Goal: Communication & Community: Answer question/provide support

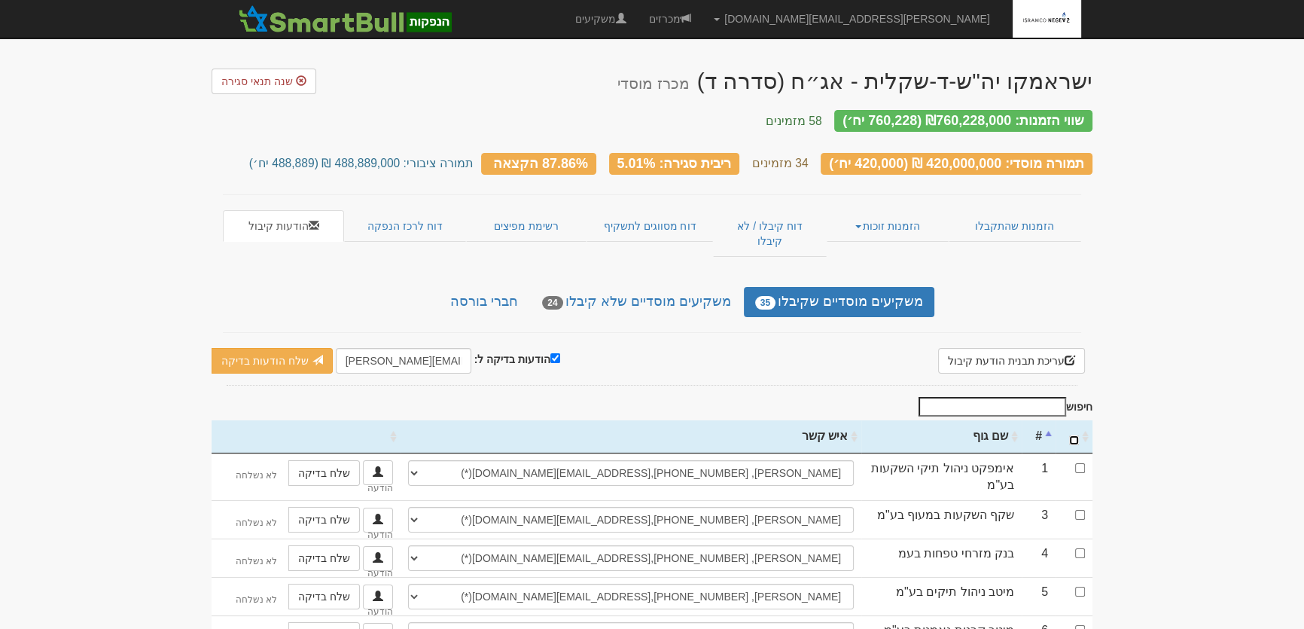
drag, startPoint x: 1076, startPoint y: 408, endPoint x: 1075, endPoint y: 416, distance: 8.4
click at [1076, 435] on input "\a : activate to sort column ascending" at bounding box center [1074, 440] width 10 height 10
checkbox input "true"
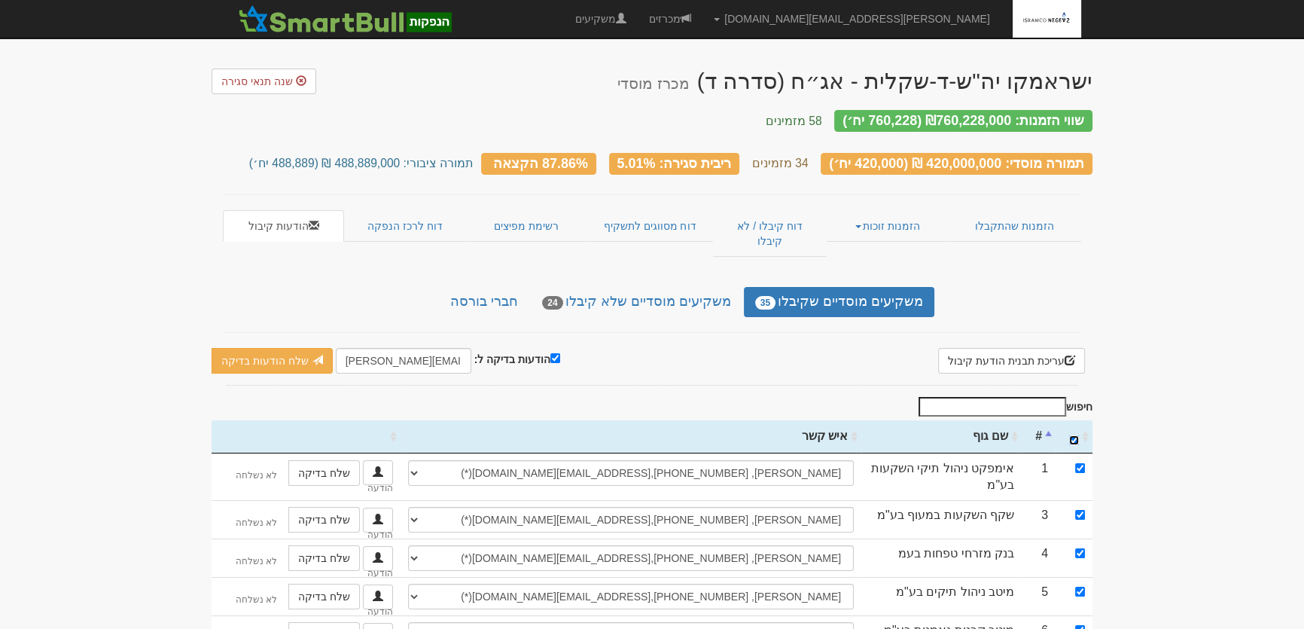
checkbox input "true"
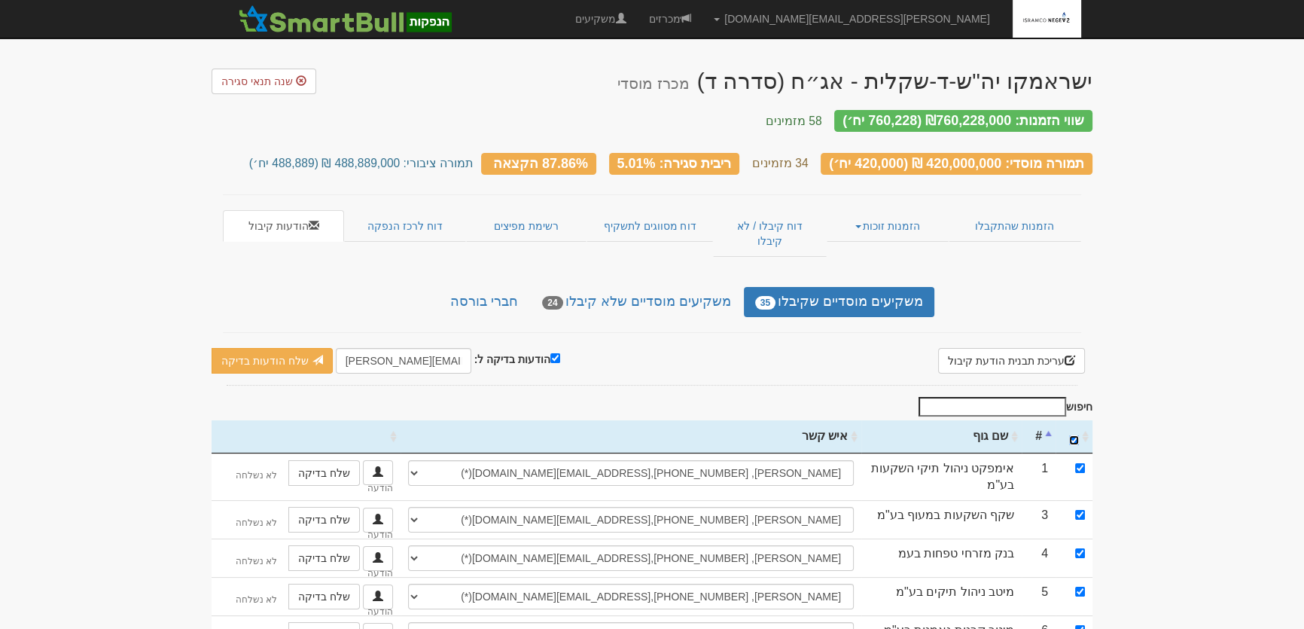
checkbox input "true"
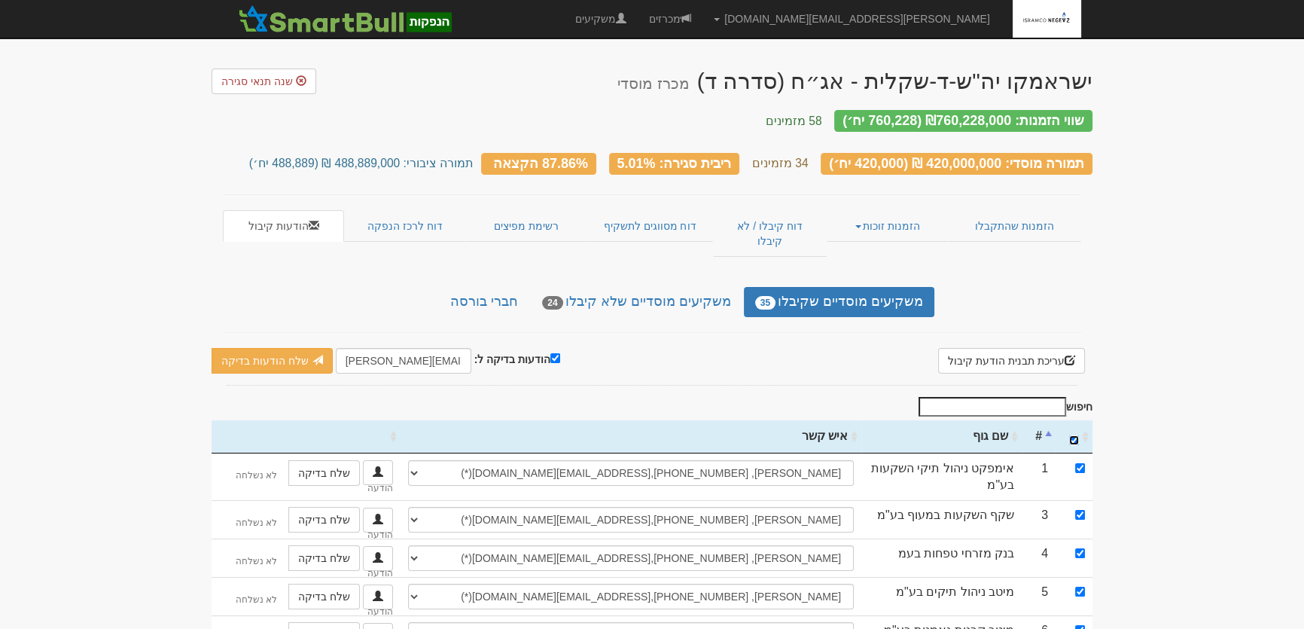
checkbox input "true"
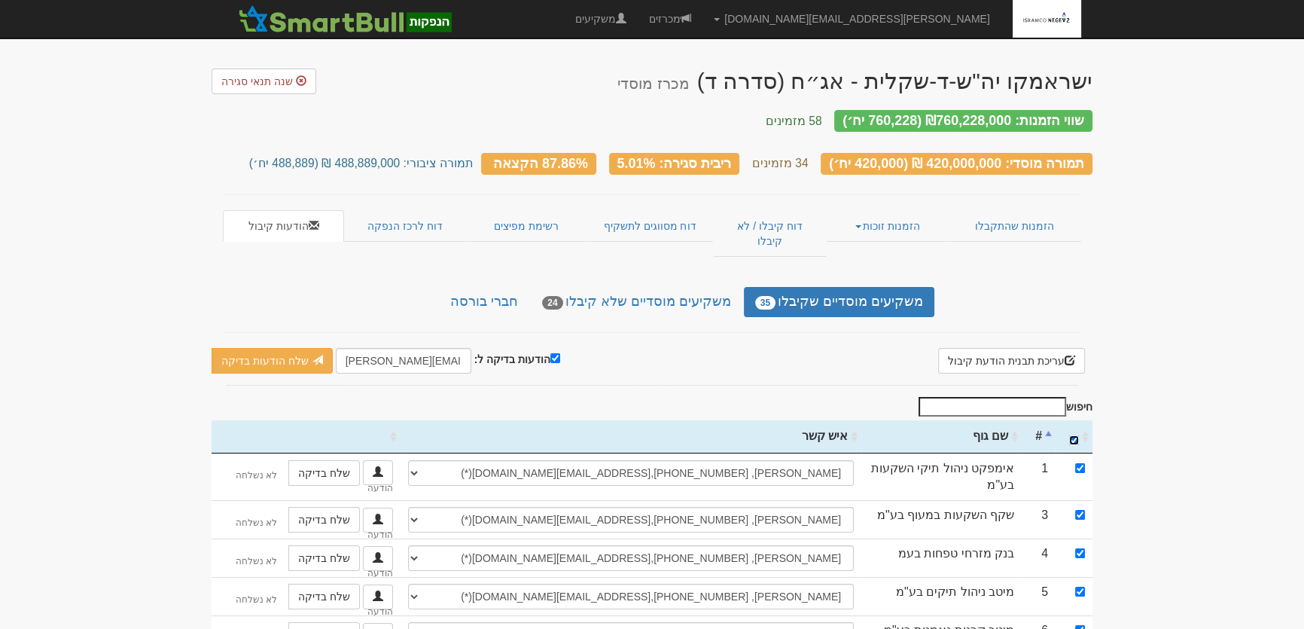
checkbox input "true"
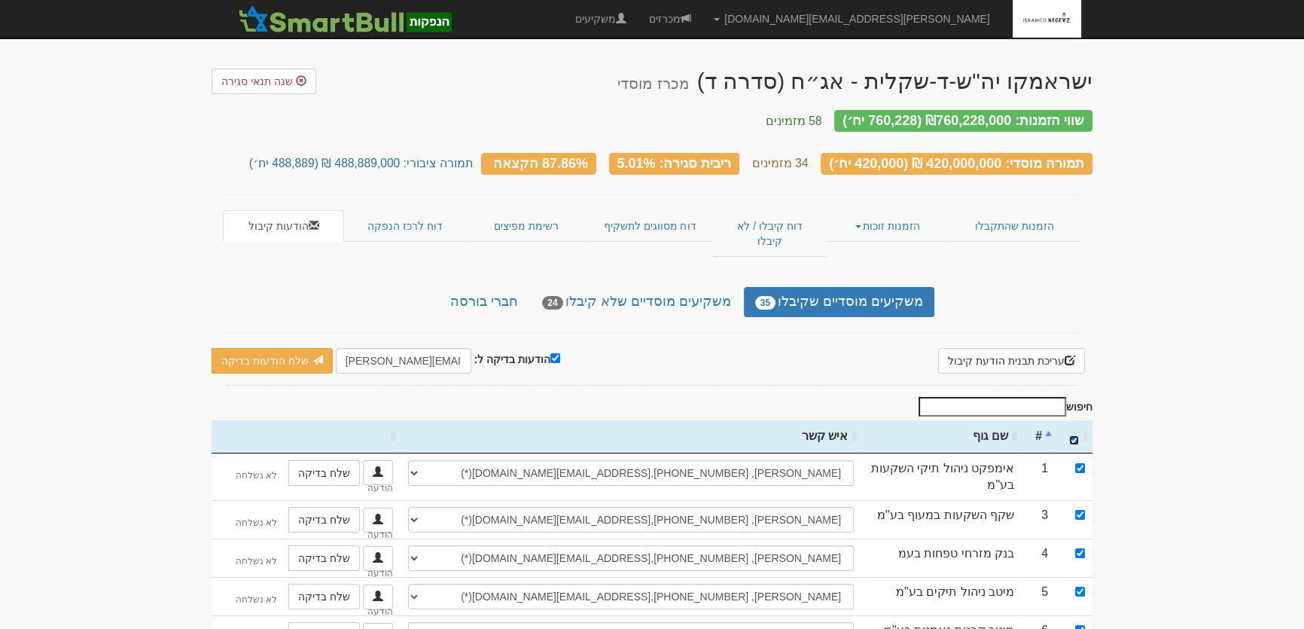
checkbox input "true"
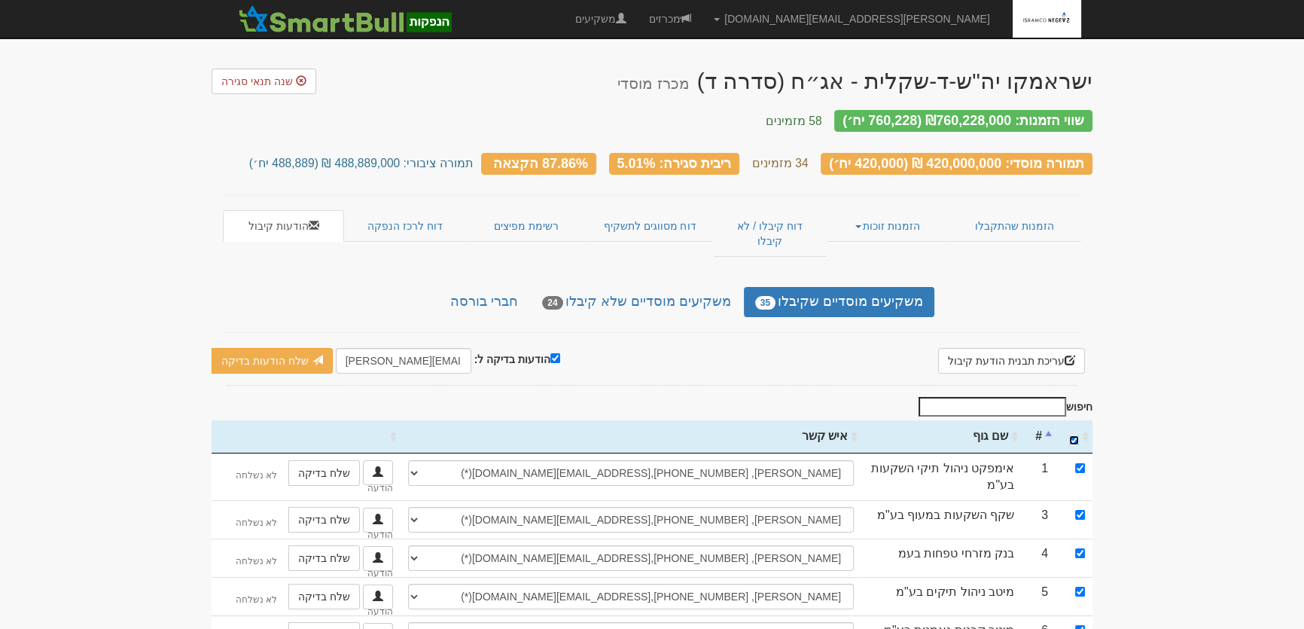
checkbox input "true"
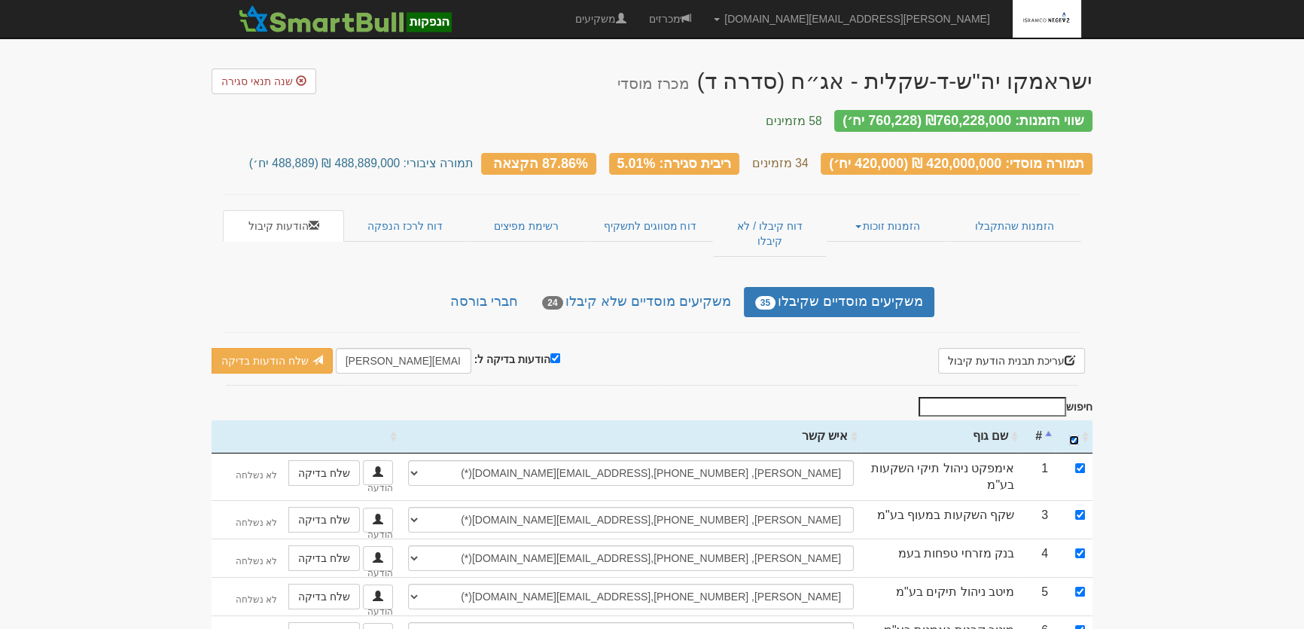
checkbox input "true"
click at [552, 353] on input "הודעות בדיקה ל:" at bounding box center [555, 358] width 10 height 10
checkbox input "false"
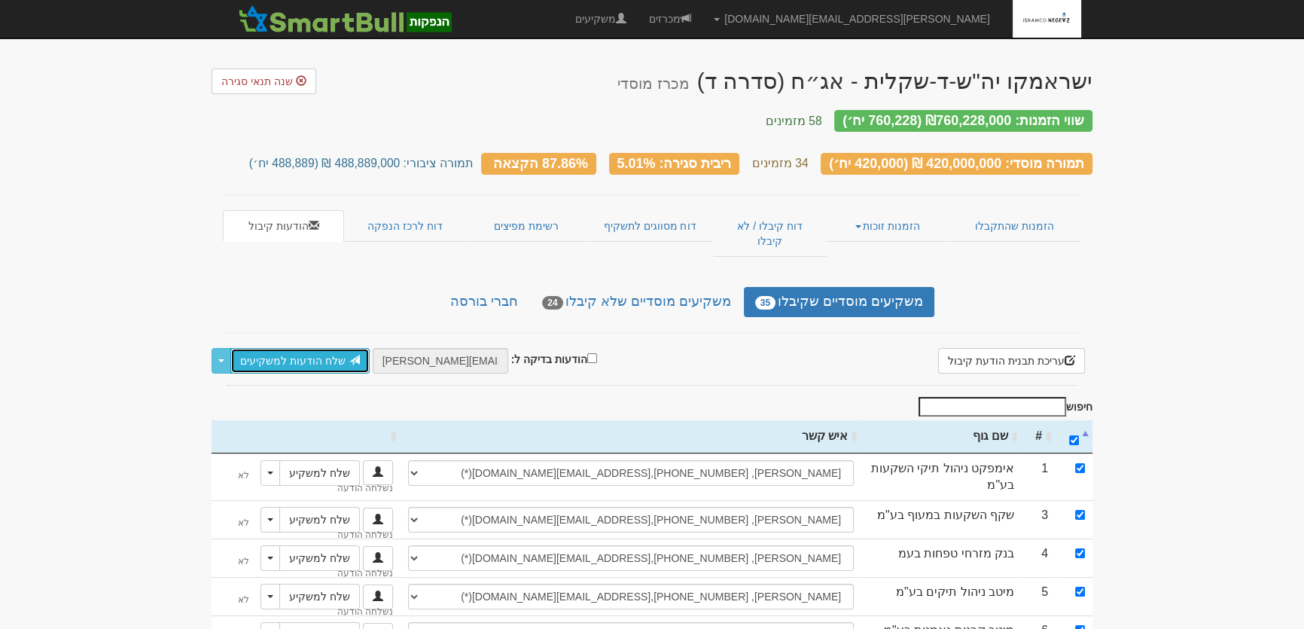
click at [288, 348] on link "שלח הודעות למשקיעים" at bounding box center [299, 361] width 139 height 26
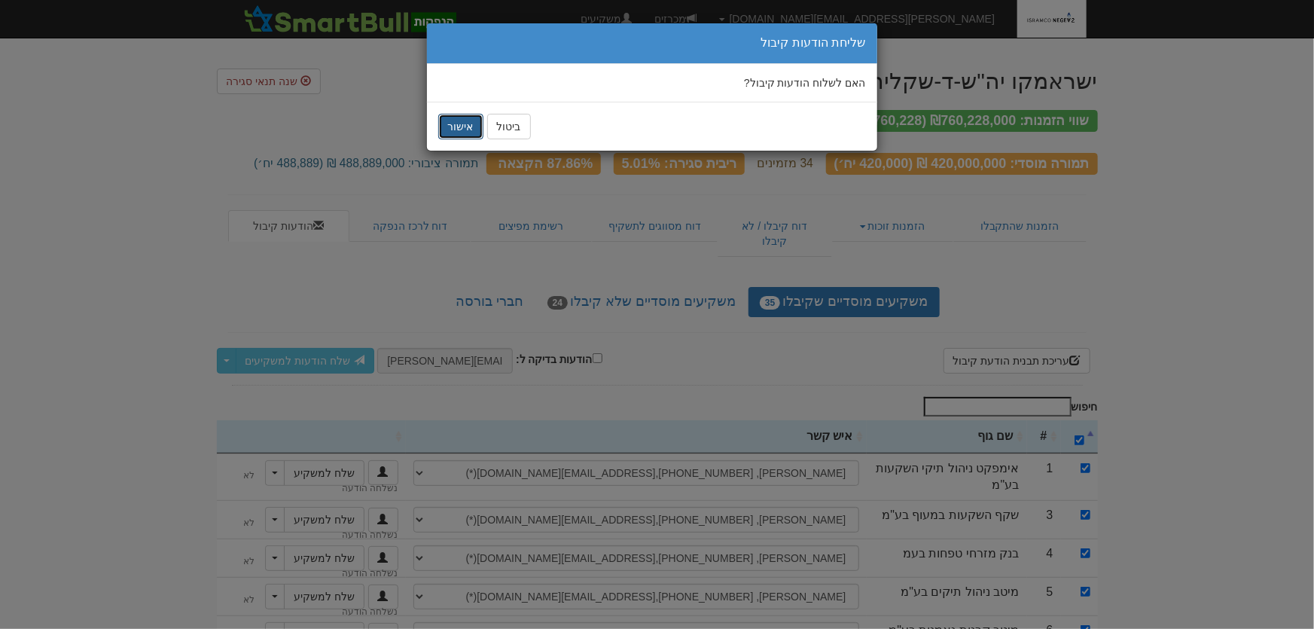
click at [459, 125] on button "אישור" at bounding box center [460, 127] width 45 height 26
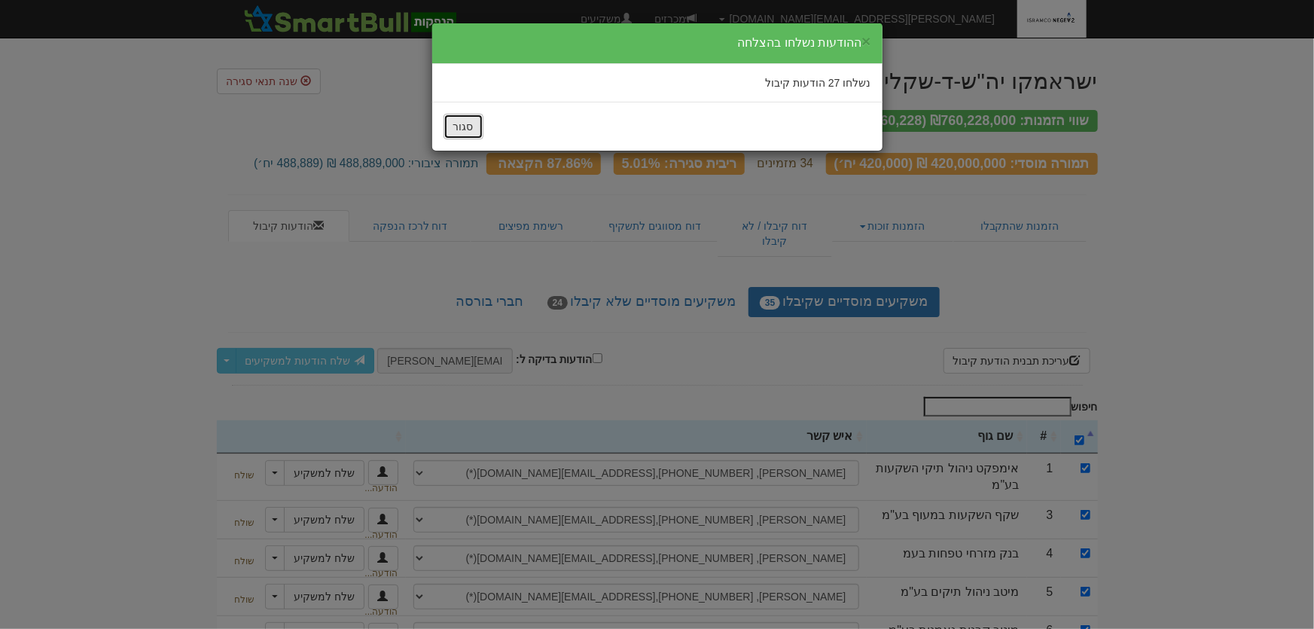
click at [467, 134] on button "סגור" at bounding box center [464, 127] width 40 height 26
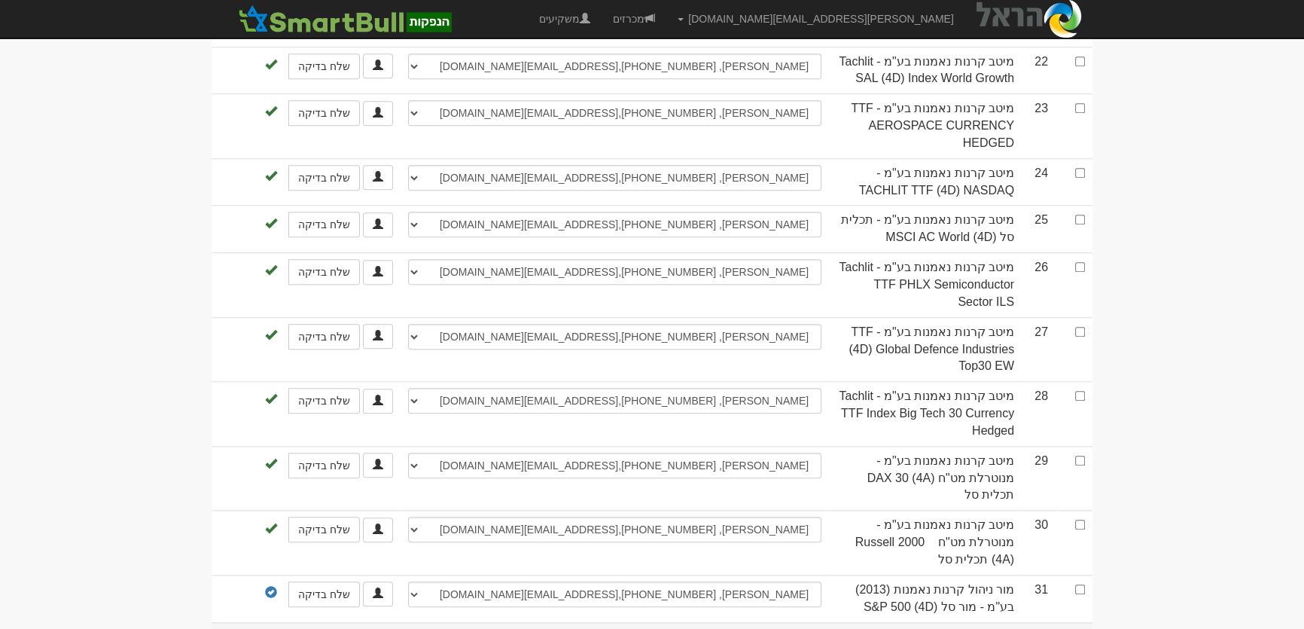
scroll to position [1943, 0]
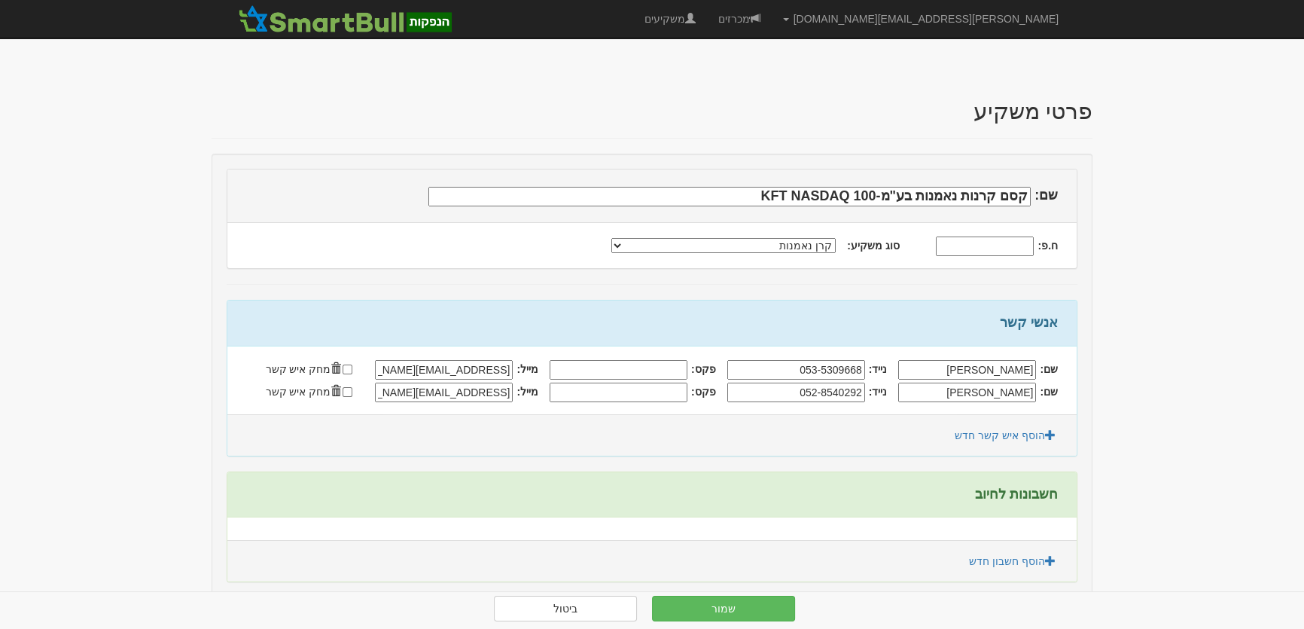
click at [485, 395] on input "[EMAIL_ADDRESS][DOMAIN_NAME]" at bounding box center [444, 393] width 138 height 20
type input "[EMAIL_ADDRESS][DOMAIN_NAME]"
click at [752, 610] on button "שמור" at bounding box center [723, 609] width 143 height 26
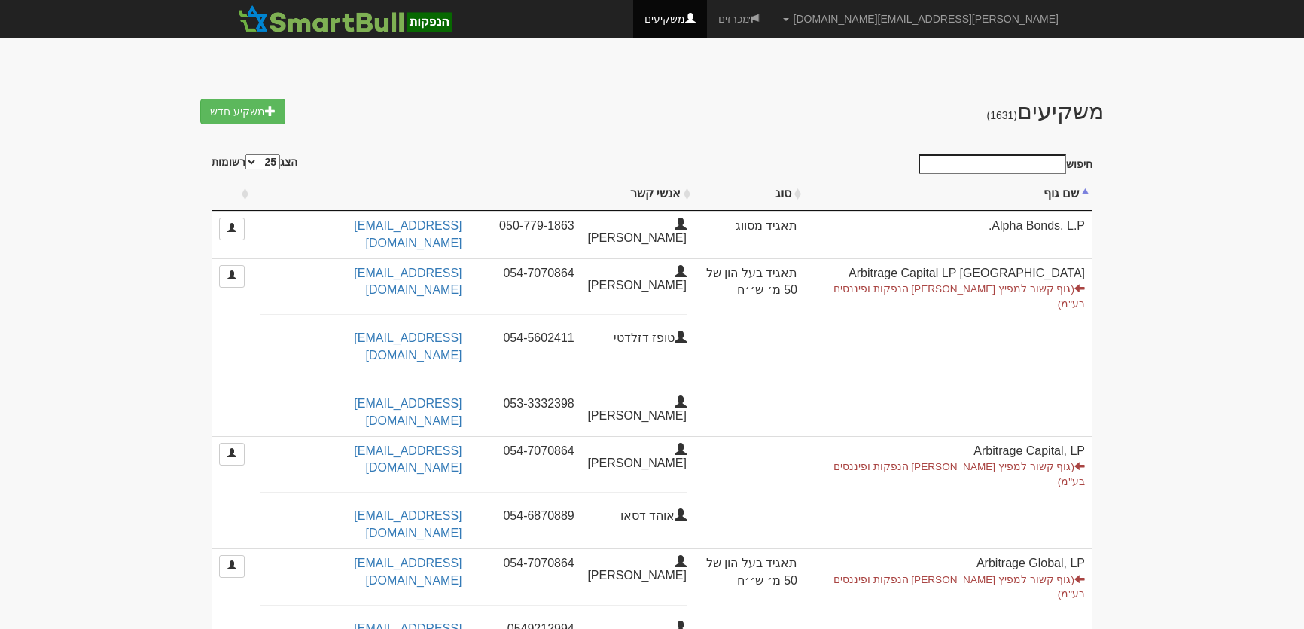
select select "25"
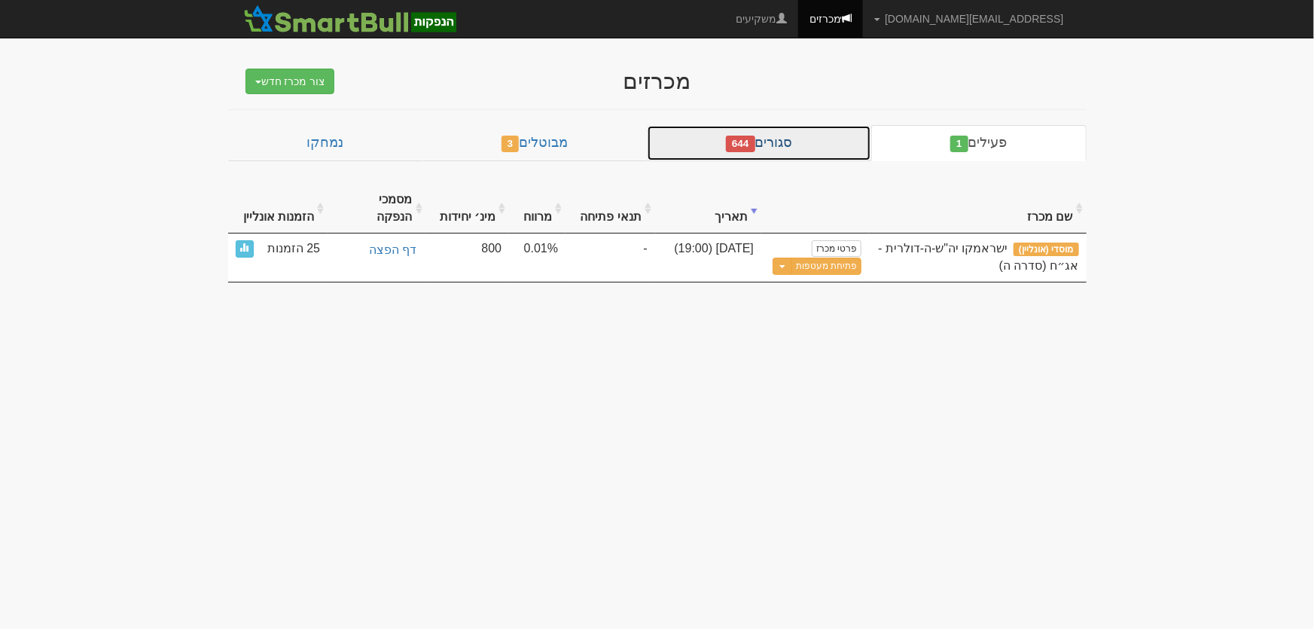
click at [806, 142] on link "סגורים 644" at bounding box center [759, 143] width 224 height 36
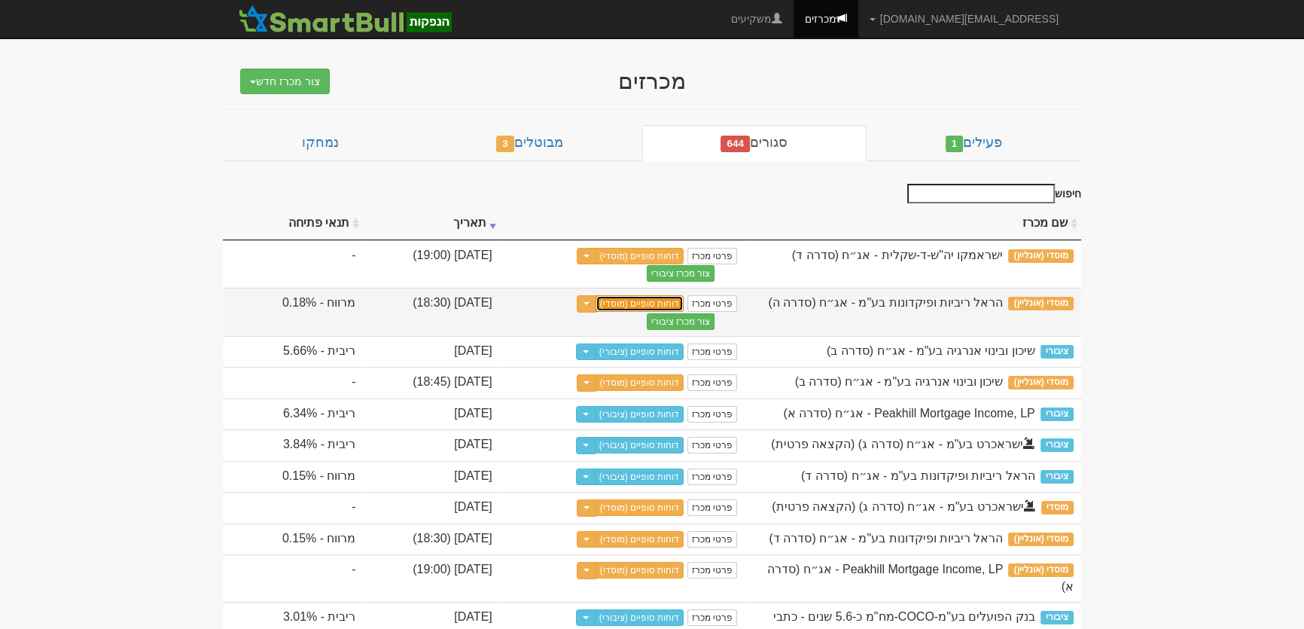
click at [685, 304] on link "דוחות סופיים (מוסדי)" at bounding box center [640, 303] width 89 height 17
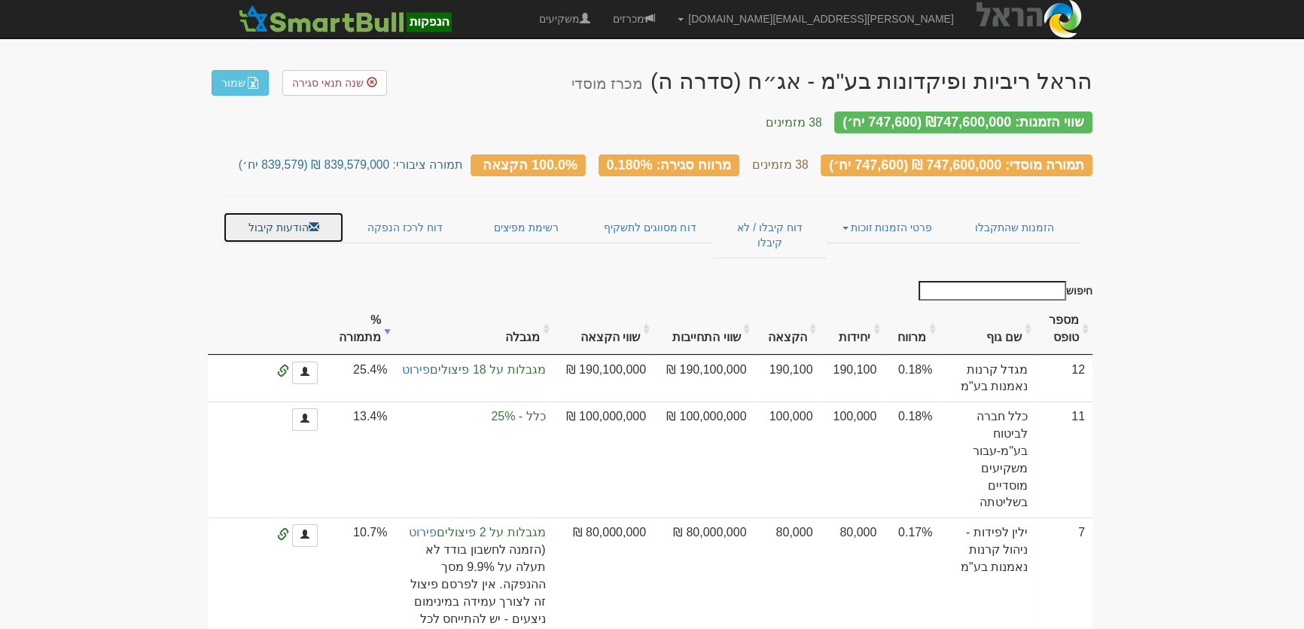
click at [255, 212] on link "הודעות קיבול" at bounding box center [283, 228] width 121 height 32
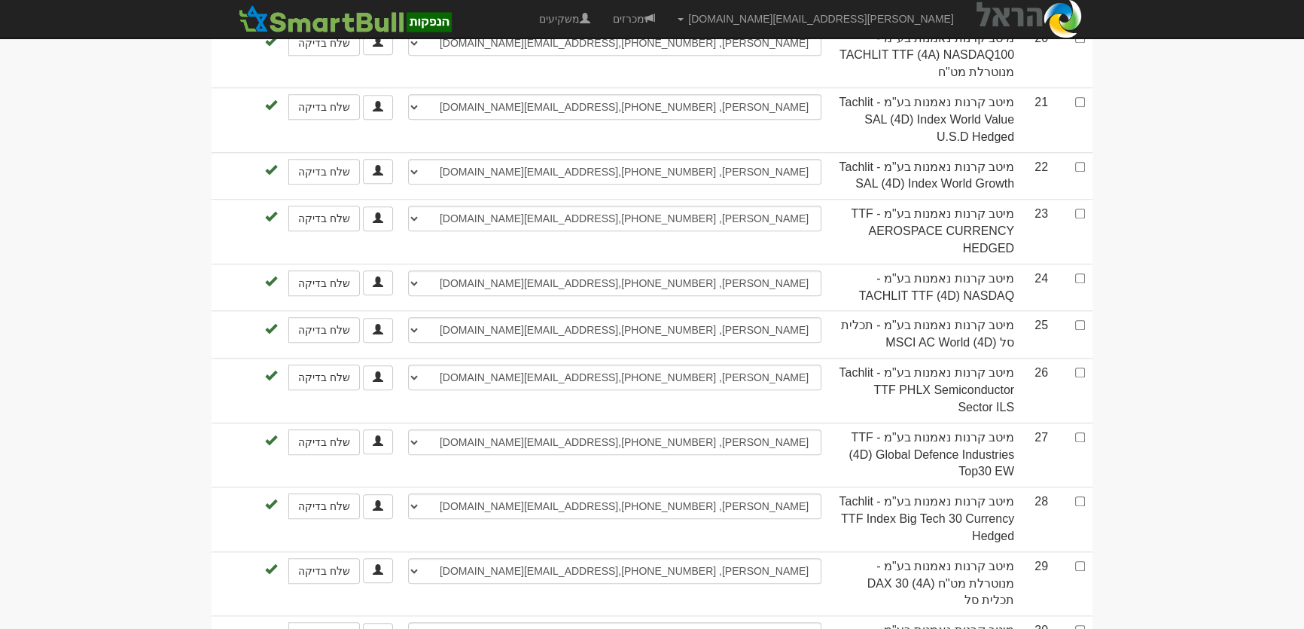
scroll to position [1916, 0]
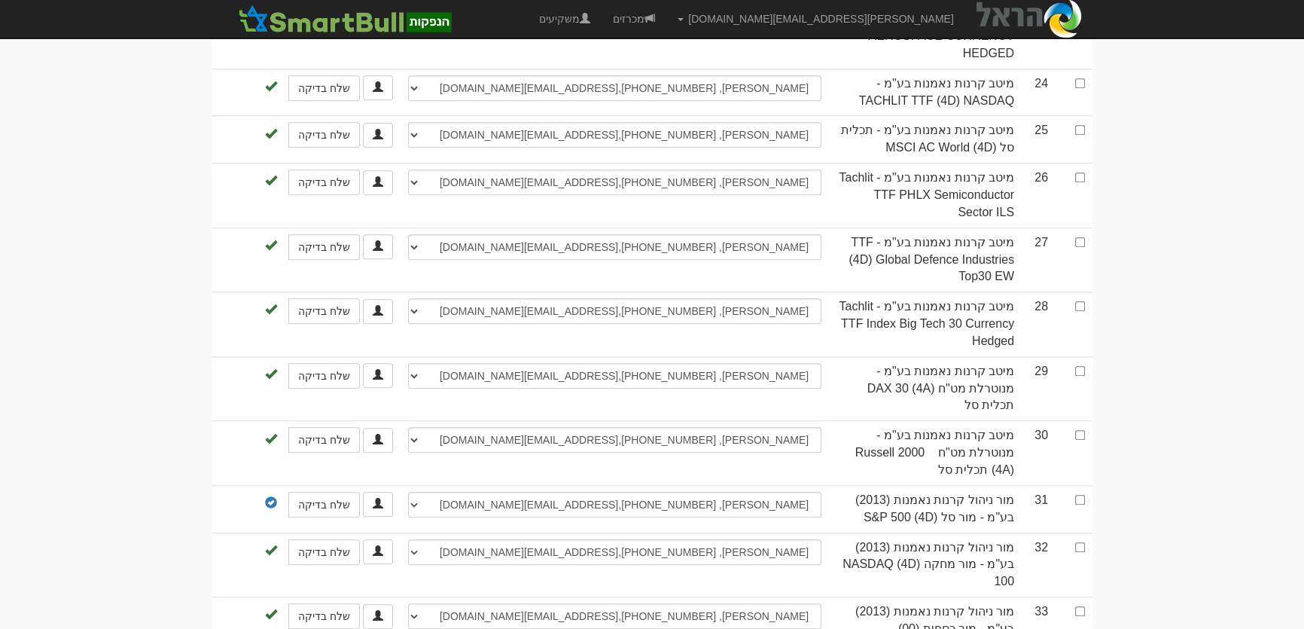
checkbox input "true"
select select "68c844c6558689eedc9727a4"
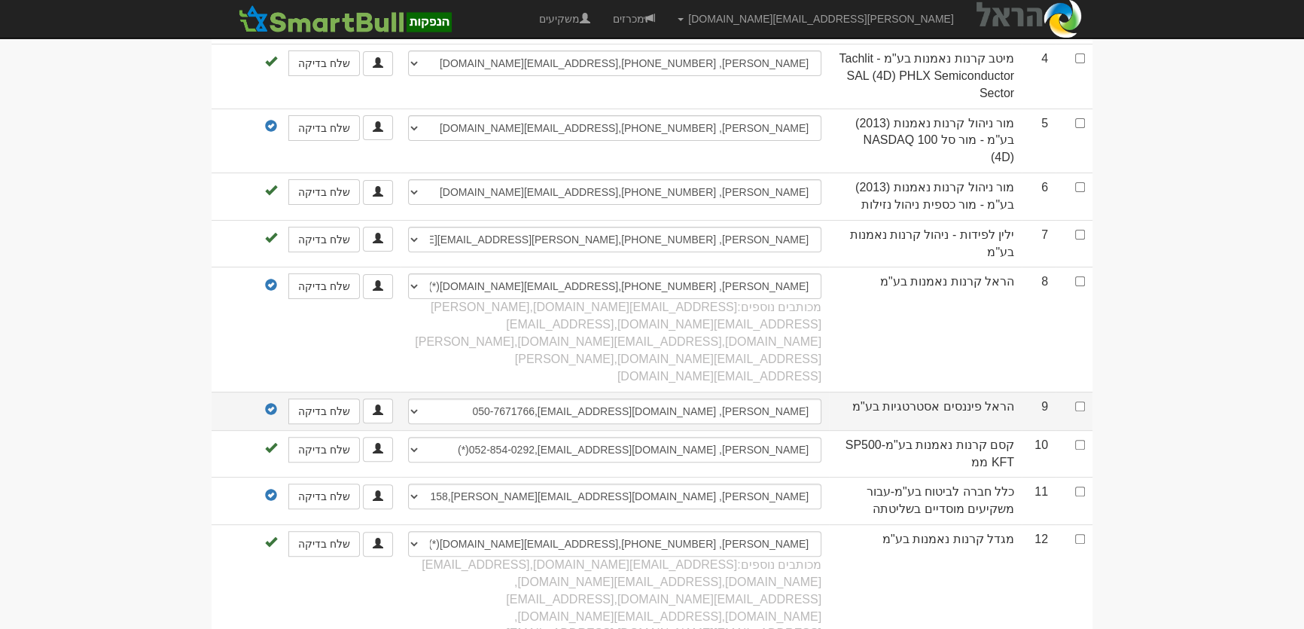
scroll to position [273, 0]
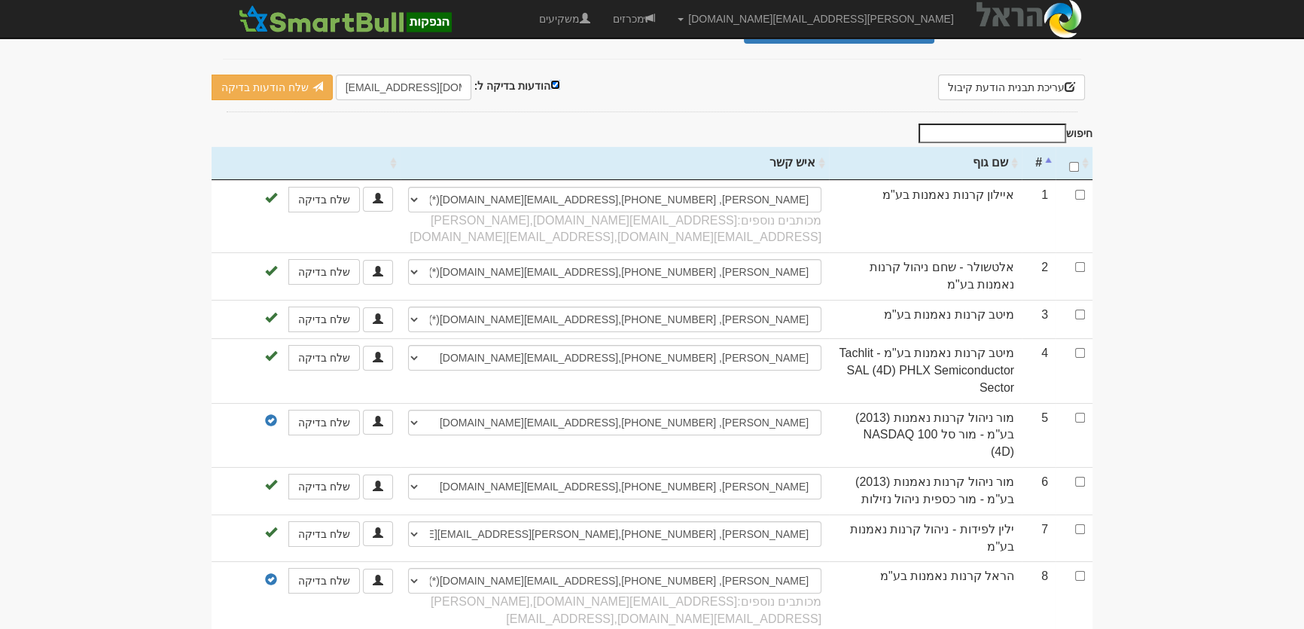
click at [550, 80] on input "הודעות בדיקה ל:" at bounding box center [555, 85] width 10 height 10
checkbox input "false"
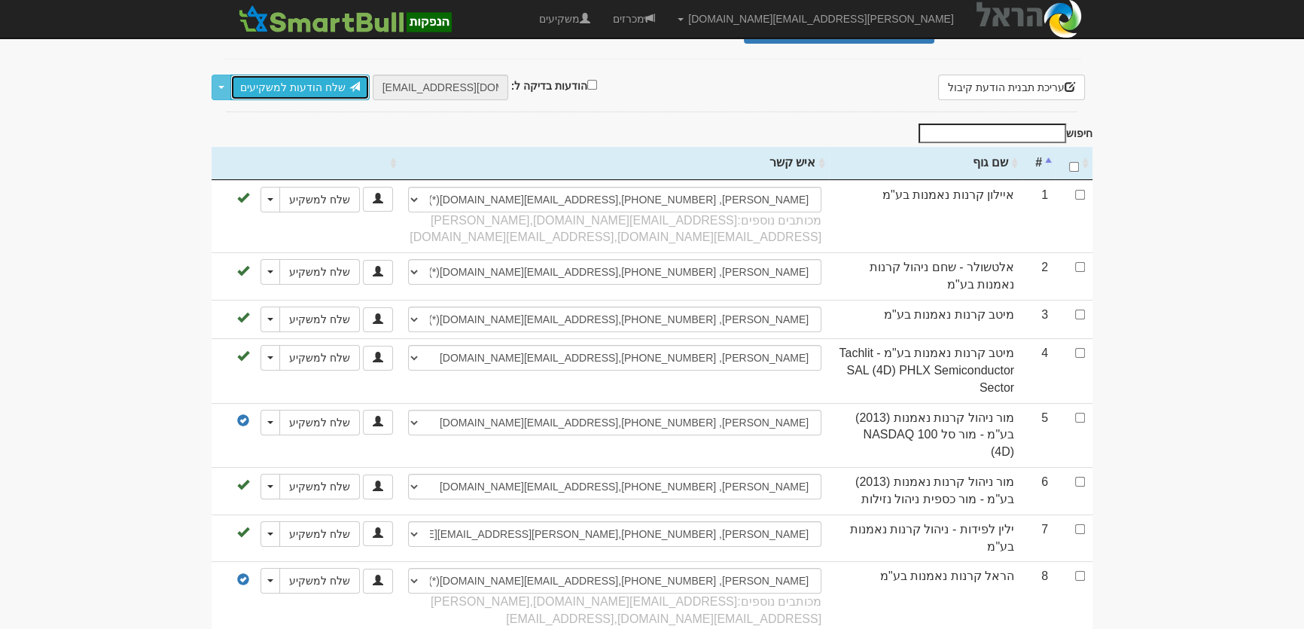
click at [277, 75] on link "שלח הודעות למשקיעים" at bounding box center [299, 88] width 139 height 26
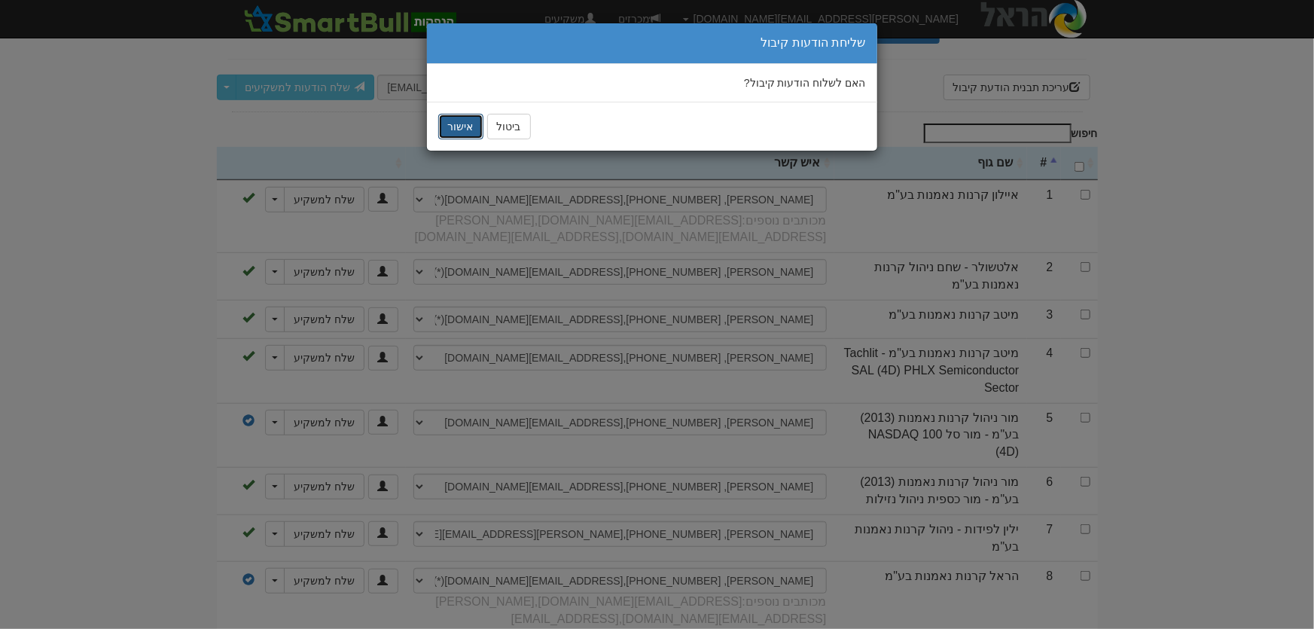
click at [447, 133] on button "אישור" at bounding box center [460, 127] width 45 height 26
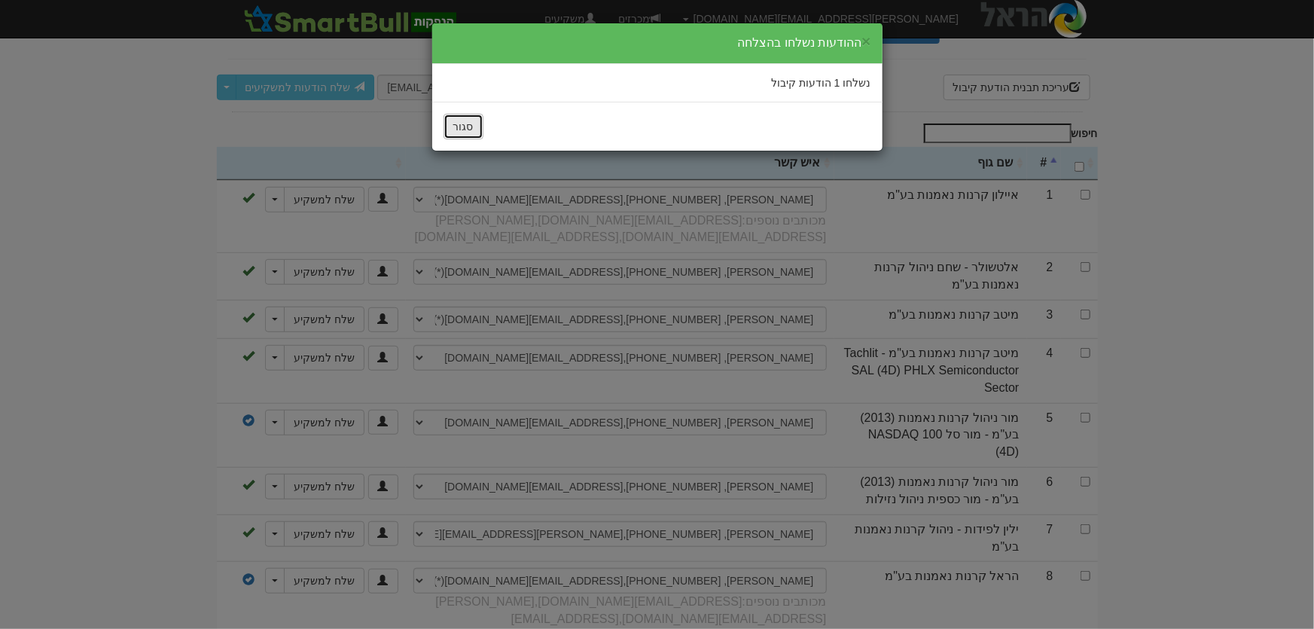
click at [459, 127] on button "סגור" at bounding box center [464, 127] width 40 height 26
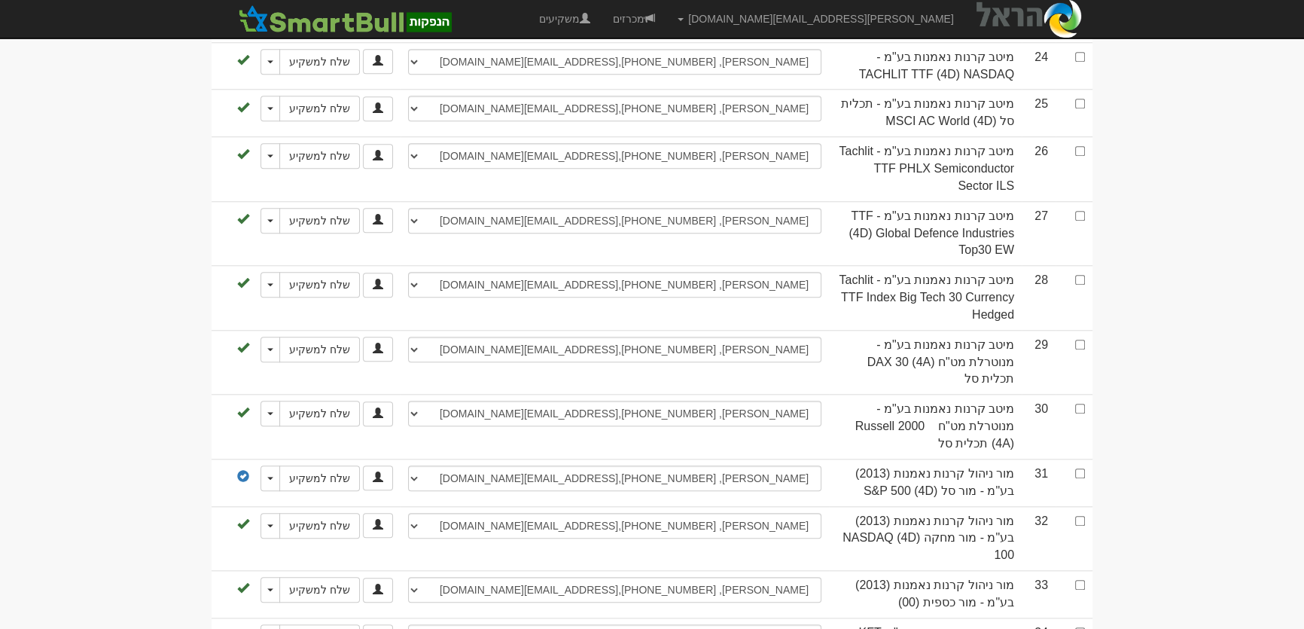
scroll to position [1532, 0]
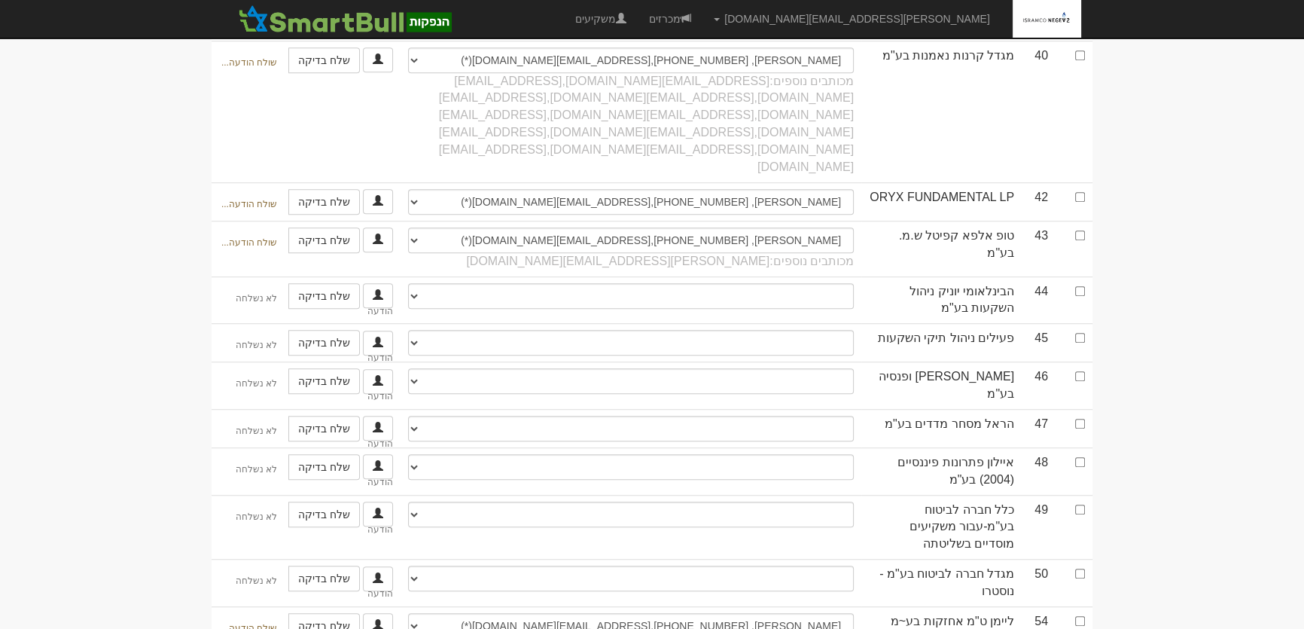
scroll to position [1158, 0]
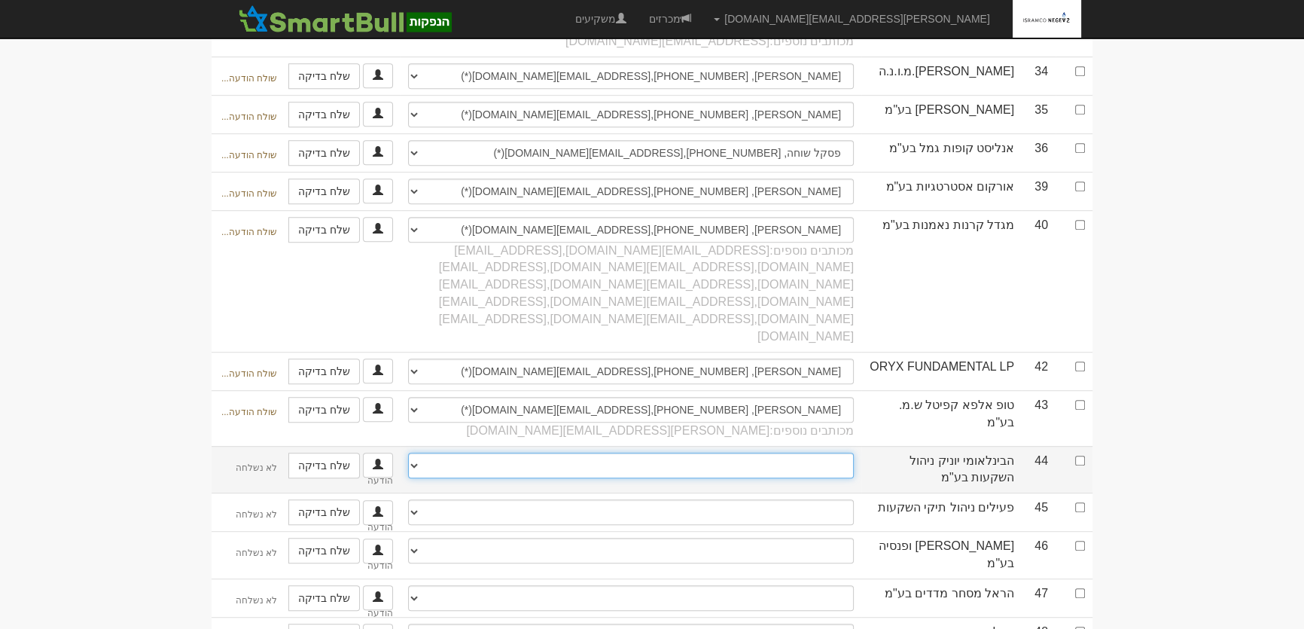
click at [769, 453] on select "שרי שראבי, 0544271508, sharaby.s@fibi.co.il יוני לווין, 0523532476, Levin.y@fib…" at bounding box center [631, 466] width 446 height 26
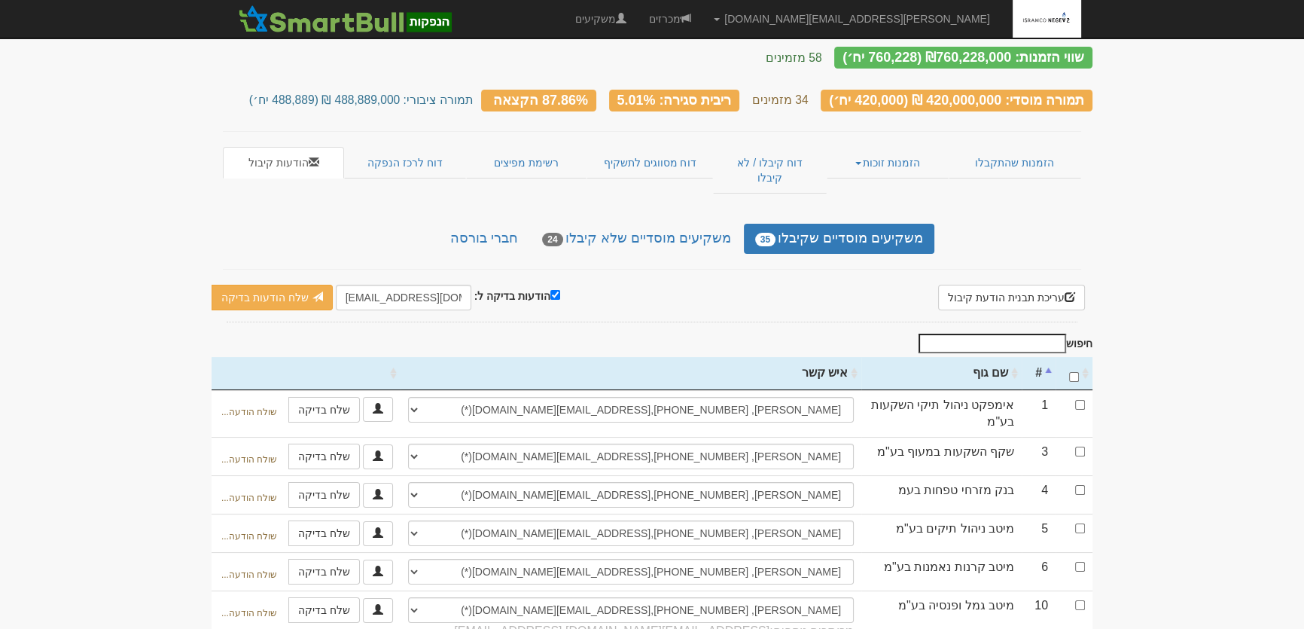
scroll to position [0, 0]
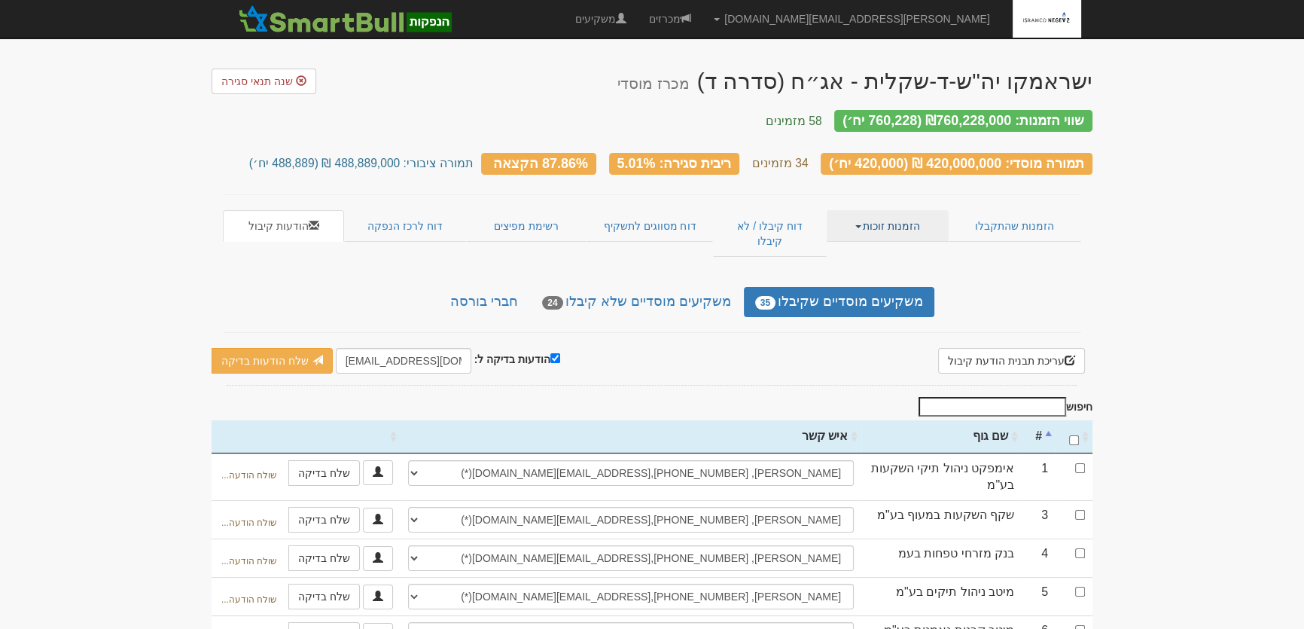
drag, startPoint x: 876, startPoint y: 215, endPoint x: 895, endPoint y: 221, distance: 19.8
click at [877, 214] on link "הזמנות זוכות" at bounding box center [887, 226] width 121 height 32
click at [898, 245] on link "פרטי הזמנות זוכות" at bounding box center [888, 255] width 119 height 20
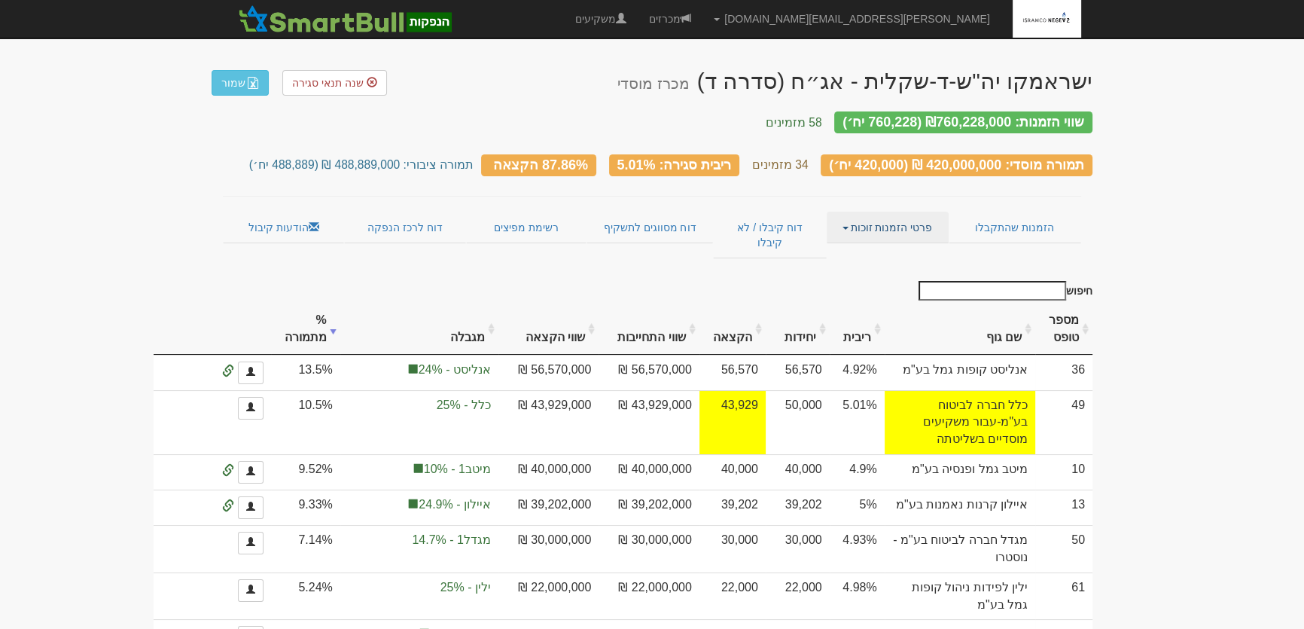
click at [891, 217] on link "פרטי הזמנות זוכות" at bounding box center [887, 228] width 121 height 32
click at [896, 247] on link "אנשי קשר וחשבונות" at bounding box center [888, 257] width 119 height 20
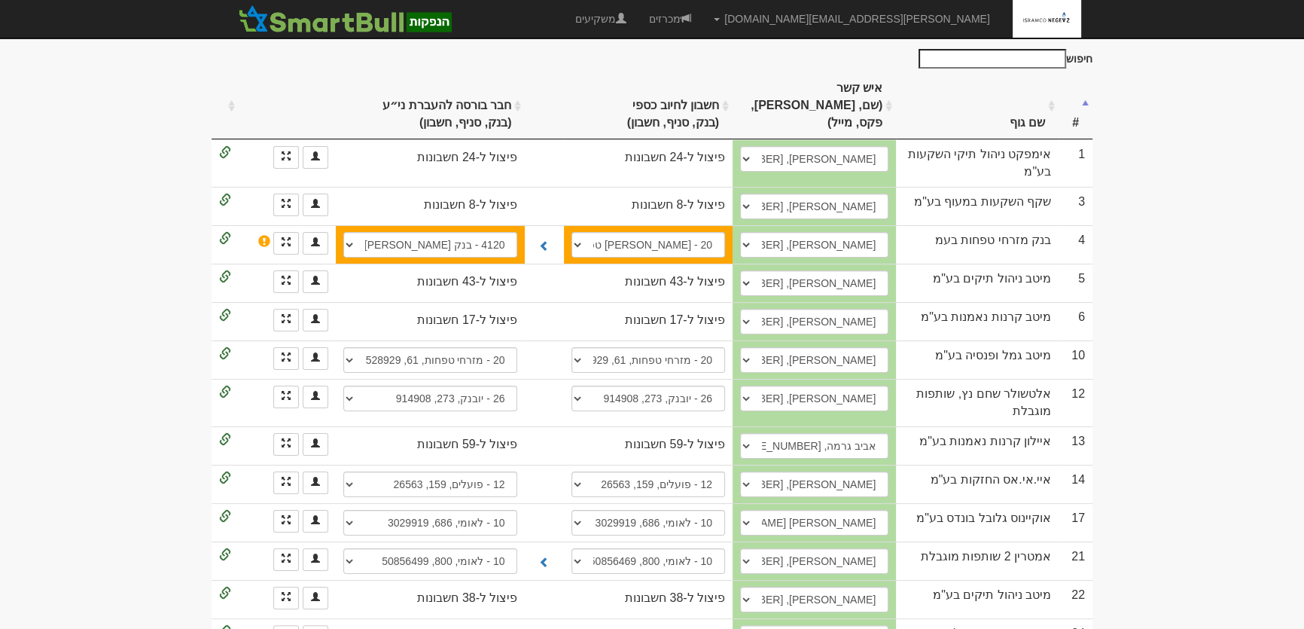
scroll to position [68, 0]
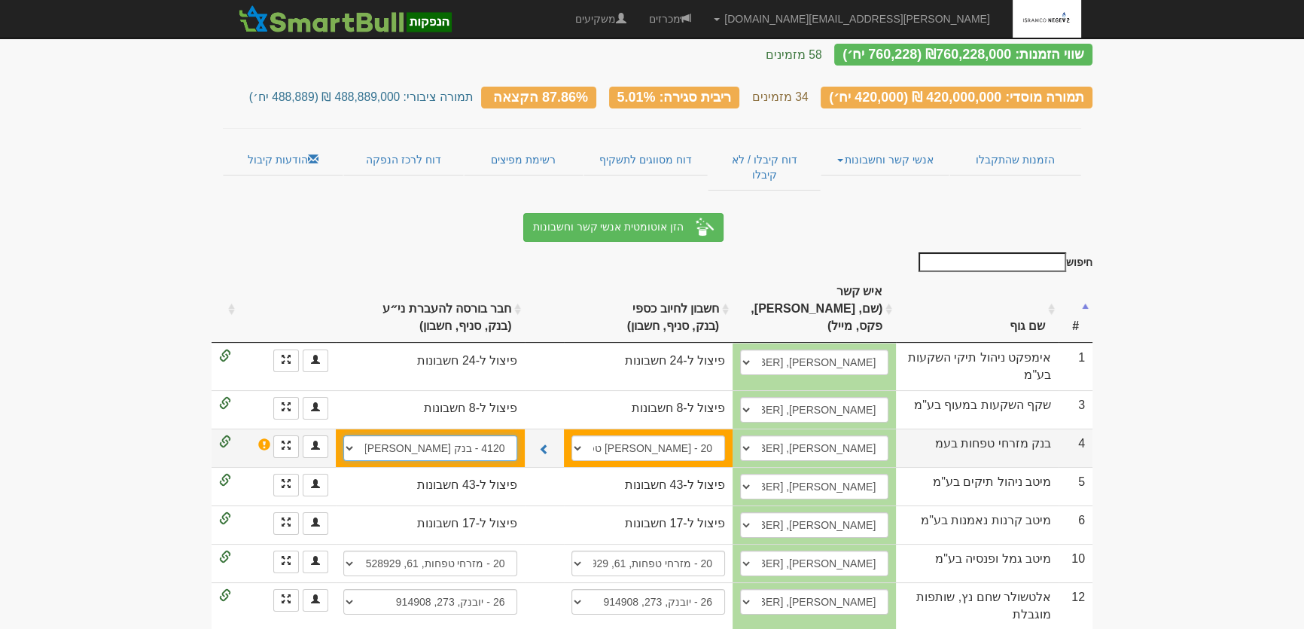
click at [481, 435] on select "20 - [PERSON_NAME] טפחות, 80, 943381 20 - [PERSON_NAME] טפחות, 80, 943365 4120 …" at bounding box center [430, 448] width 175 height 26
select select "687e587d3409e5620e834a68"
click at [343, 435] on select "20 - [PERSON_NAME] טפחות, 80, 943381 20 - [PERSON_NAME] טפחות, 80, 943365 4120 …" at bounding box center [430, 448] width 175 height 26
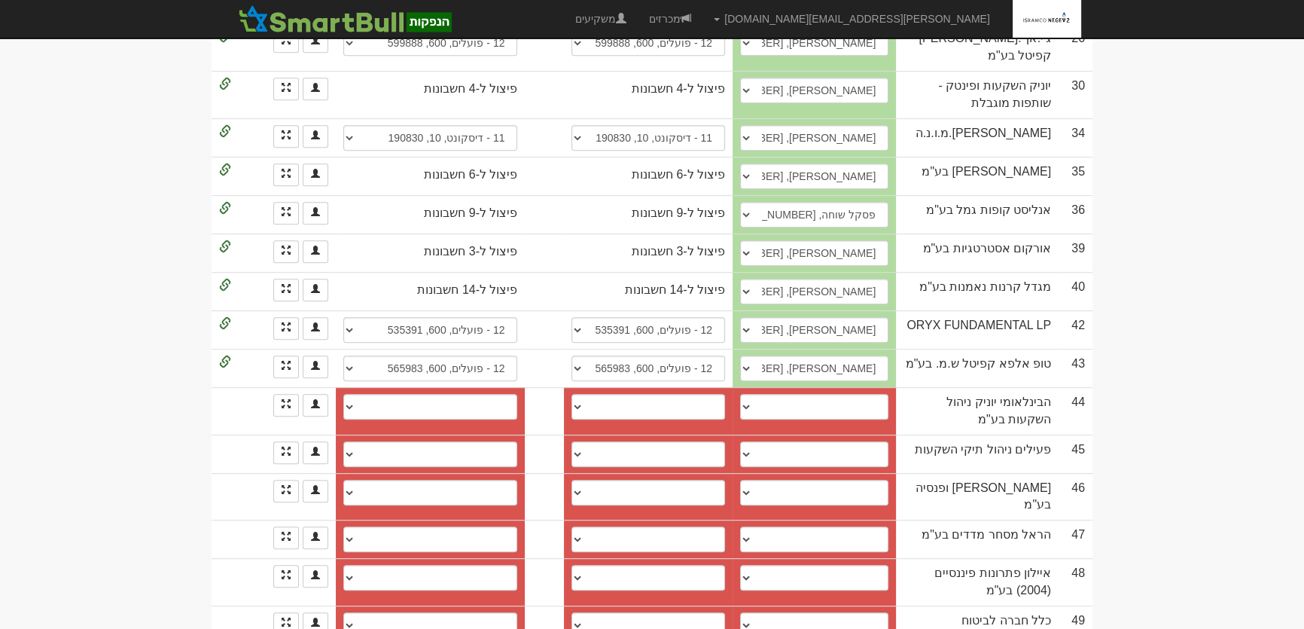
scroll to position [958, 0]
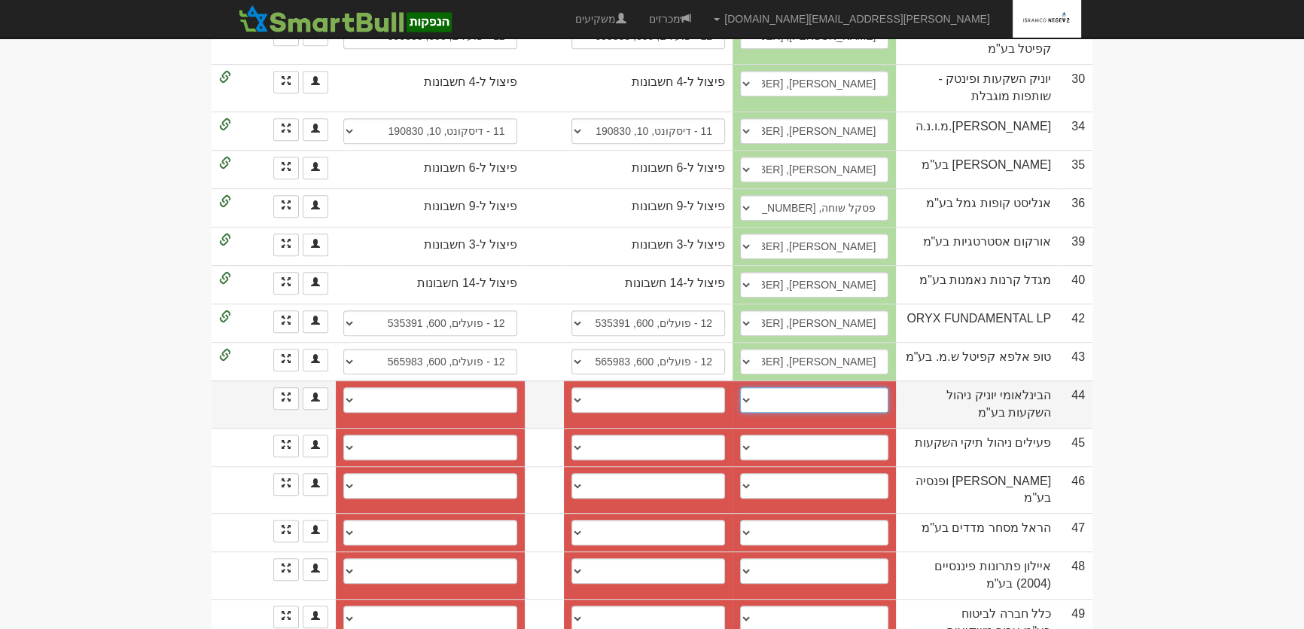
click at [868, 387] on select "[PERSON_NAME], 0544271508, [EMAIL_ADDRESS][DOMAIN_NAME] [PERSON_NAME], 05235324…" at bounding box center [814, 400] width 148 height 26
select select "new_contact"
click at [749, 387] on select "[PERSON_NAME], 0544271508, [EMAIL_ADDRESS][DOMAIN_NAME] [PERSON_NAME], 05235324…" at bounding box center [814, 400] width 148 height 26
select select
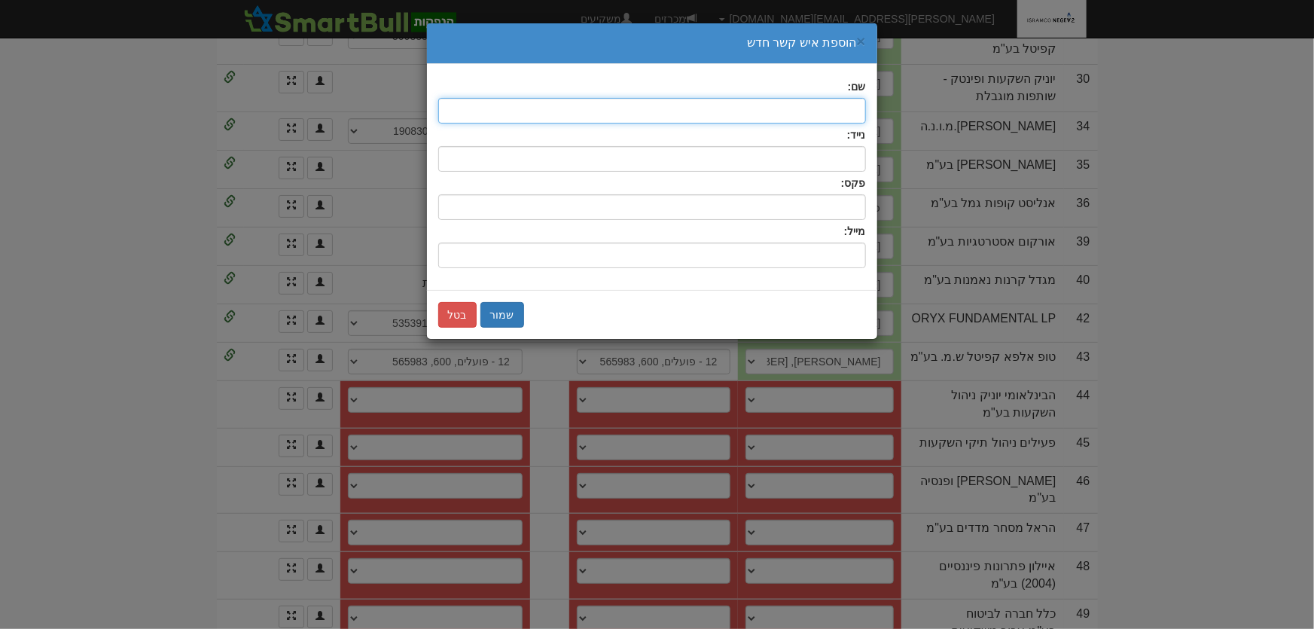
click at [813, 113] on input "text" at bounding box center [652, 111] width 428 height 26
type input "[PERSON_NAME]"
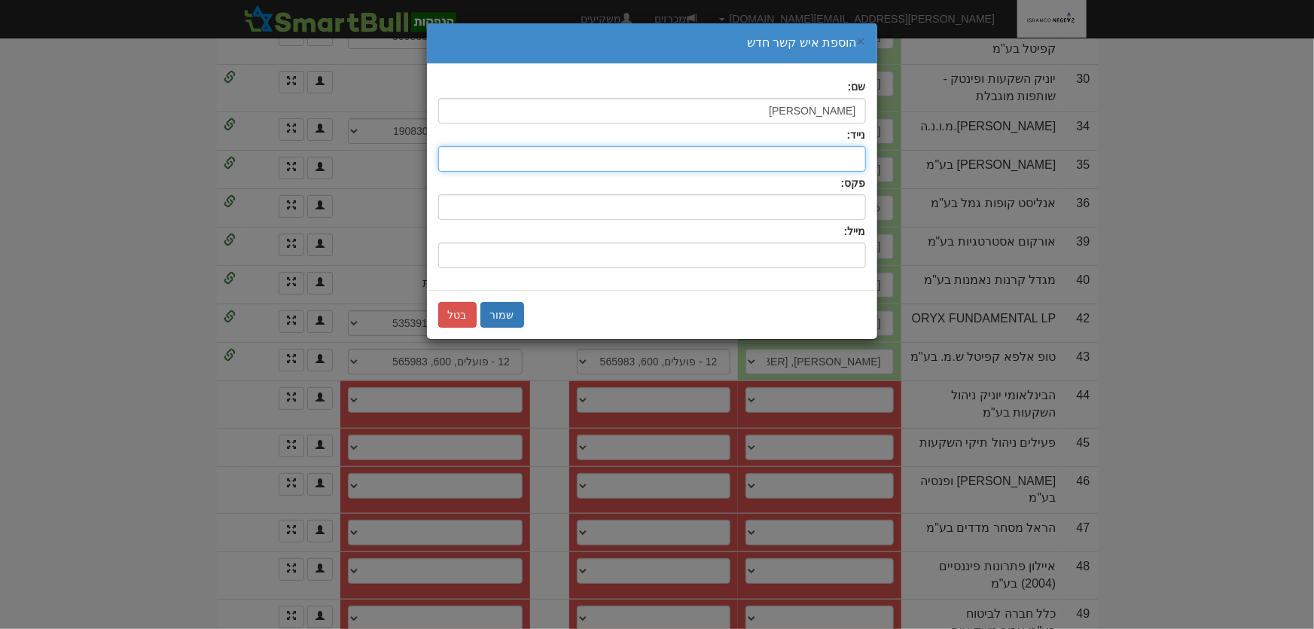
drag, startPoint x: 838, startPoint y: 159, endPoint x: 836, endPoint y: 151, distance: 7.9
click at [837, 157] on input "text" at bounding box center [652, 159] width 428 height 26
click at [840, 158] on input "052-20000055" at bounding box center [652, 159] width 428 height 26
type input "052-2000055"
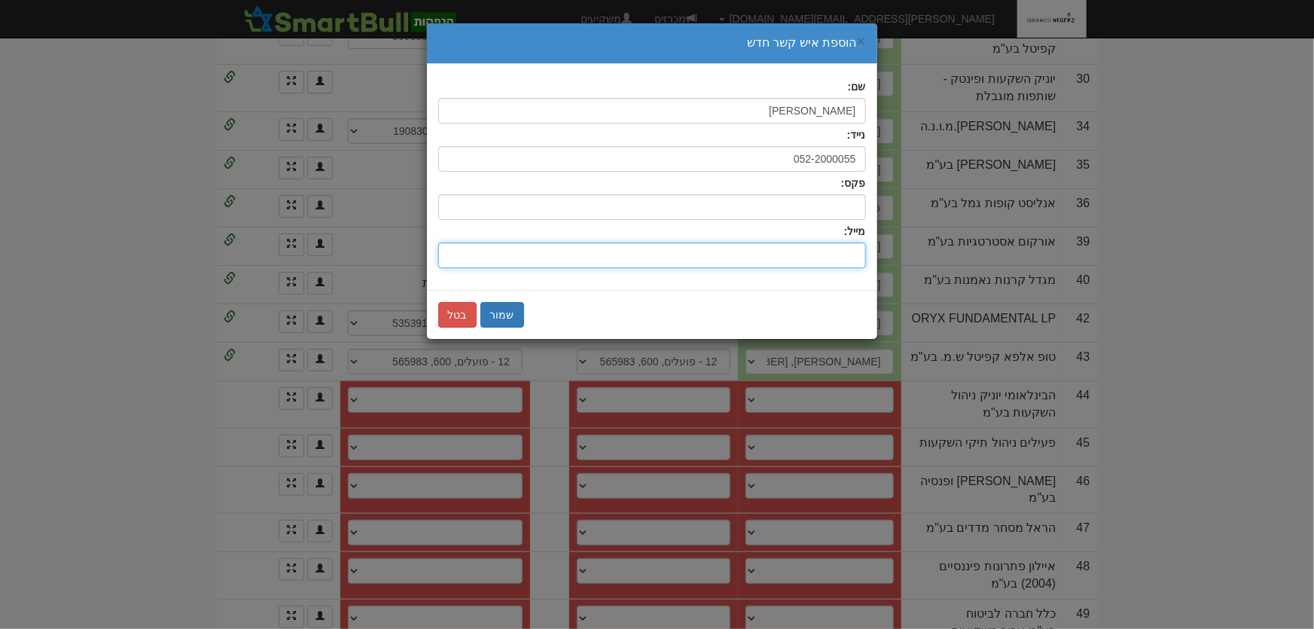
drag, startPoint x: 861, startPoint y: 254, endPoint x: 874, endPoint y: 235, distance: 22.4
click at [861, 254] on input "שם:" at bounding box center [652, 255] width 428 height 26
type input "[EMAIL_ADDRESS][DOMAIN_NAME]"
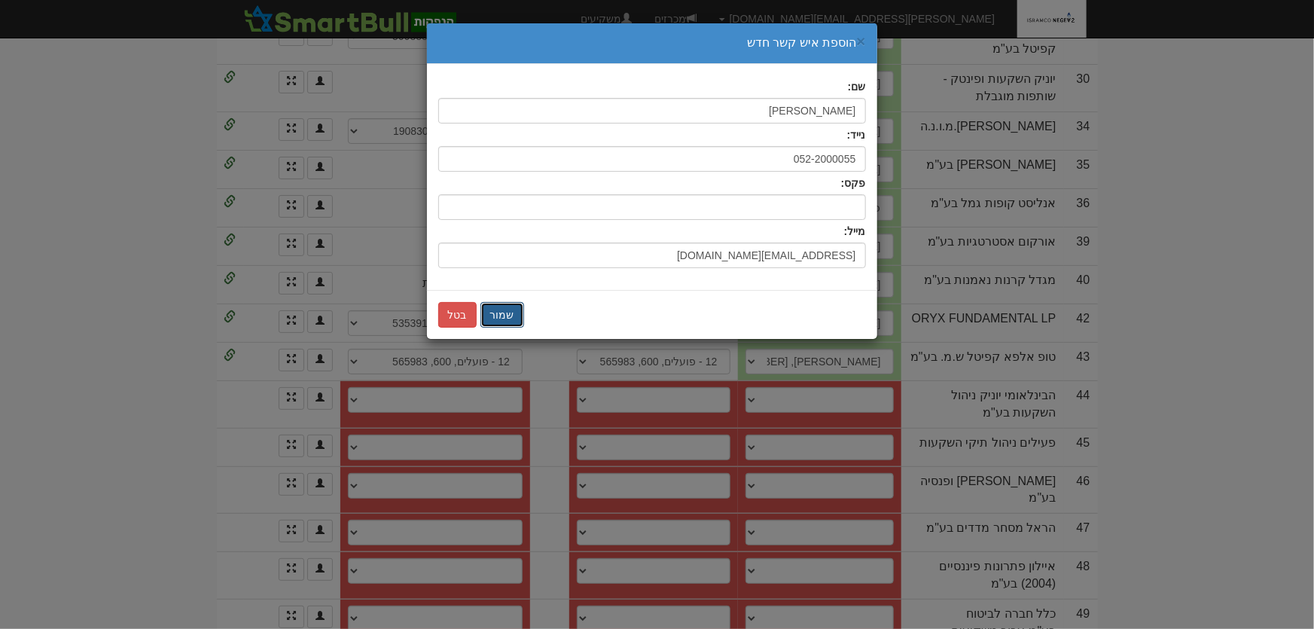
click at [502, 314] on button "שמור" at bounding box center [502, 315] width 44 height 26
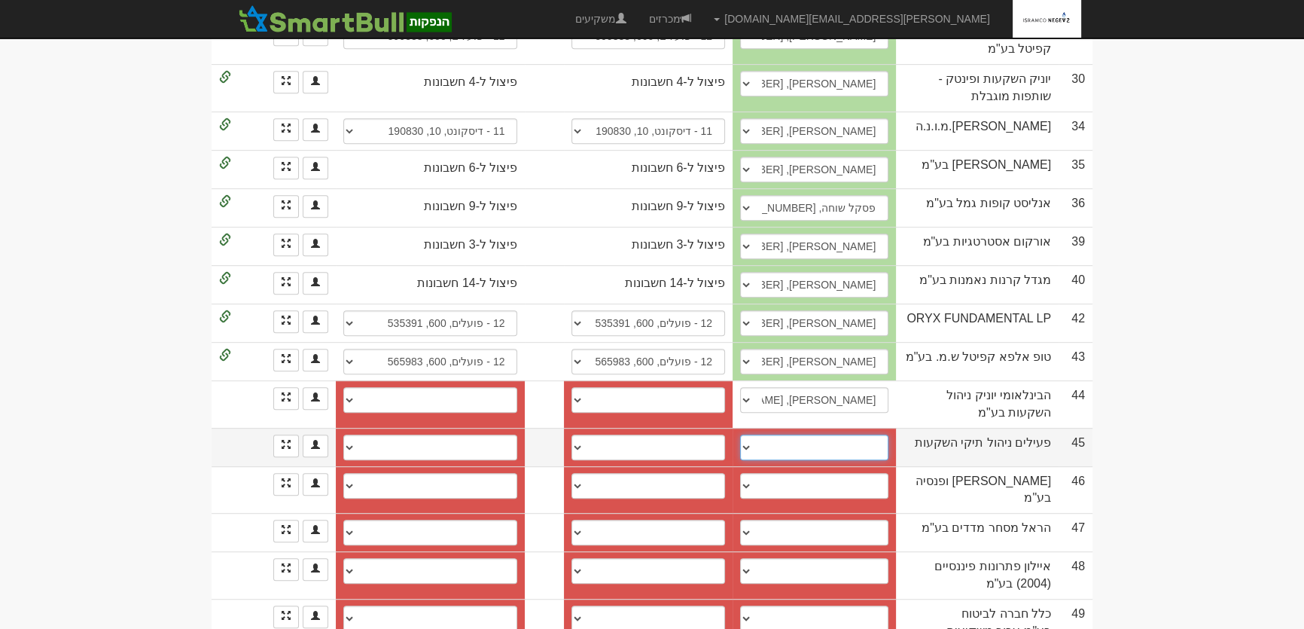
click at [845, 435] on select "[PERSON_NAME], 050-4449104, [PERSON_NAME][EMAIL_ADDRESS][PERSON_NAME][DOMAIN_NA…" at bounding box center [814, 448] width 148 height 26
select select "598c8f41a2984c0004c9f057"
click at [743, 435] on select "[PERSON_NAME], 050-4449104, [PERSON_NAME][EMAIL_ADDRESS][PERSON_NAME][DOMAIN_NA…" at bounding box center [814, 448] width 148 height 26
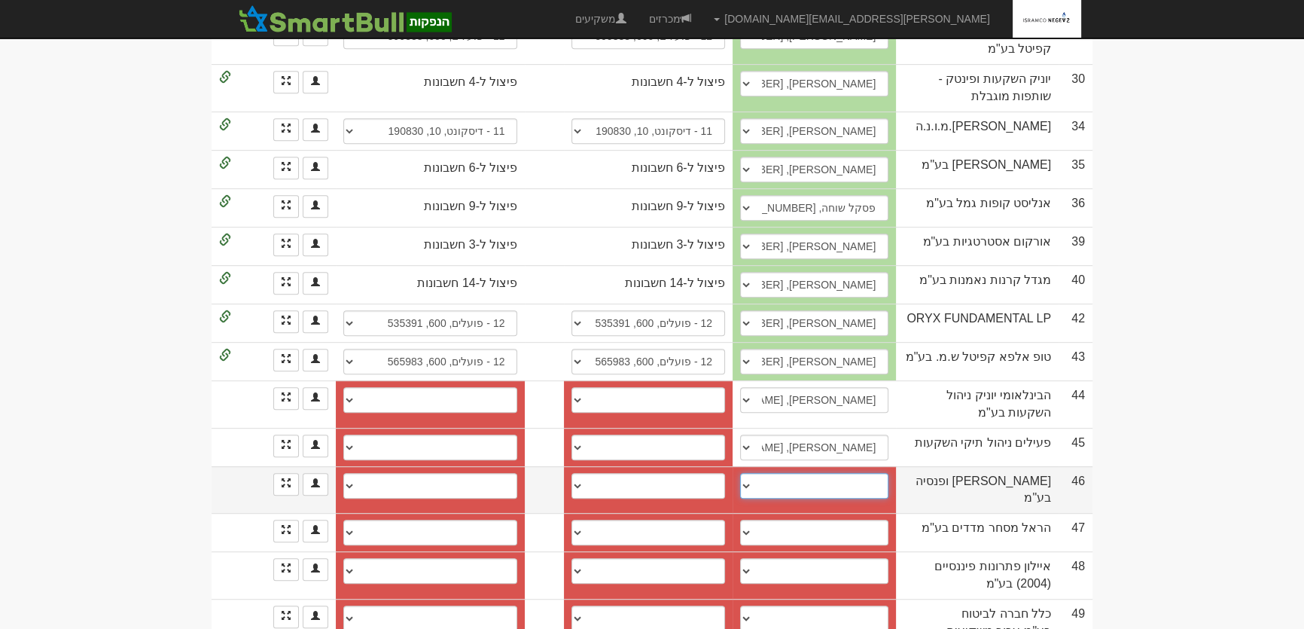
click at [871, 473] on select "[PERSON_NAME], 054-6800966, [EMAIL_ADDRESS][DOMAIN_NAME] [PERSON_NAME], 052-560…" at bounding box center [814, 486] width 148 height 26
select select "new_contact"
click at [749, 473] on select "[PERSON_NAME], 054-6800966, [EMAIL_ADDRESS][DOMAIN_NAME] [PERSON_NAME], 052-560…" at bounding box center [814, 486] width 148 height 26
select select
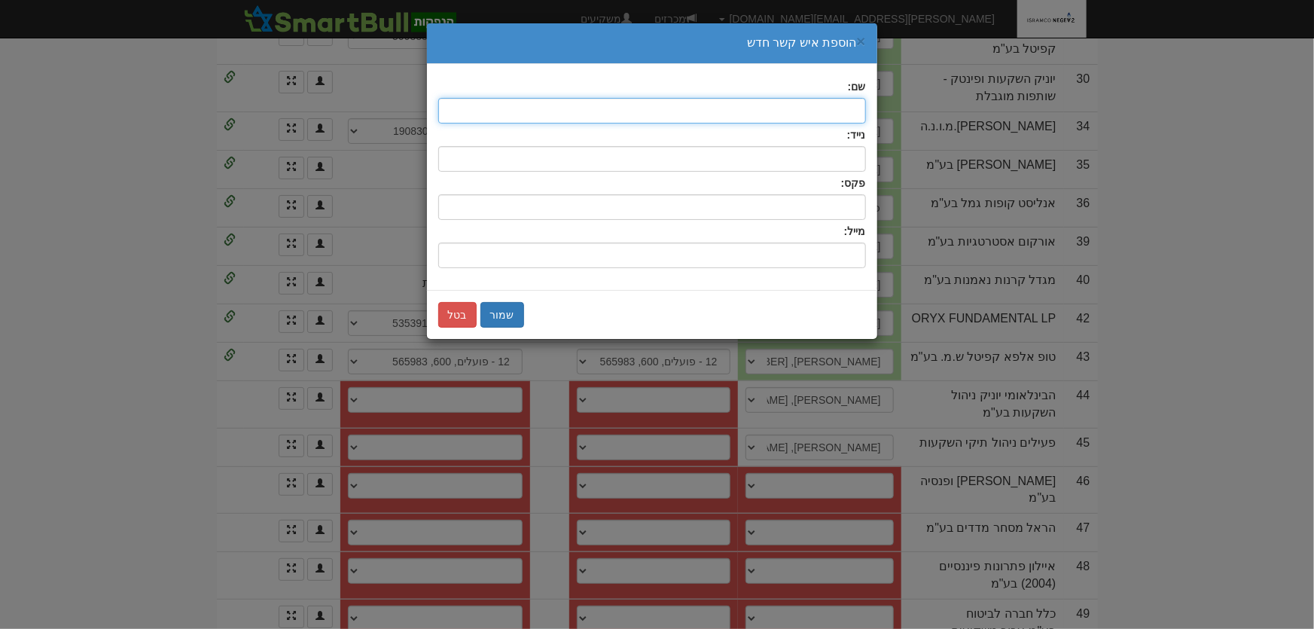
click at [826, 114] on input "text" at bounding box center [652, 111] width 428 height 26
type input "[PERSON_NAME]'"
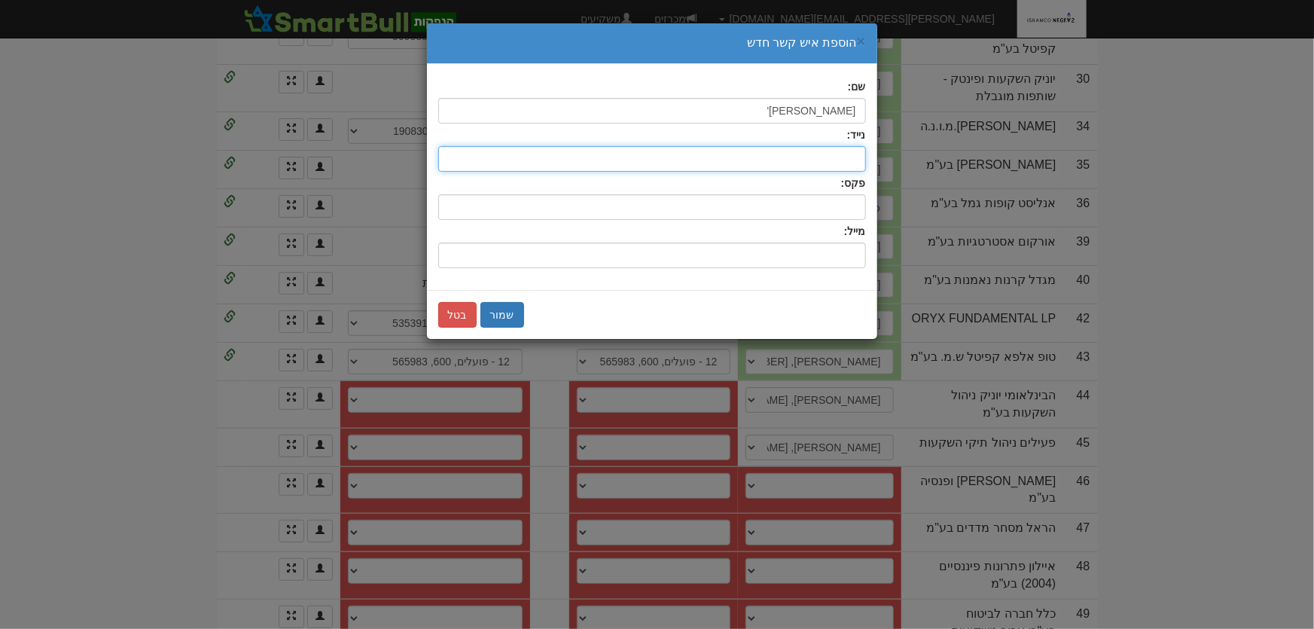
click at [845, 155] on input "text" at bounding box center [652, 159] width 428 height 26
type input "053-7124535"
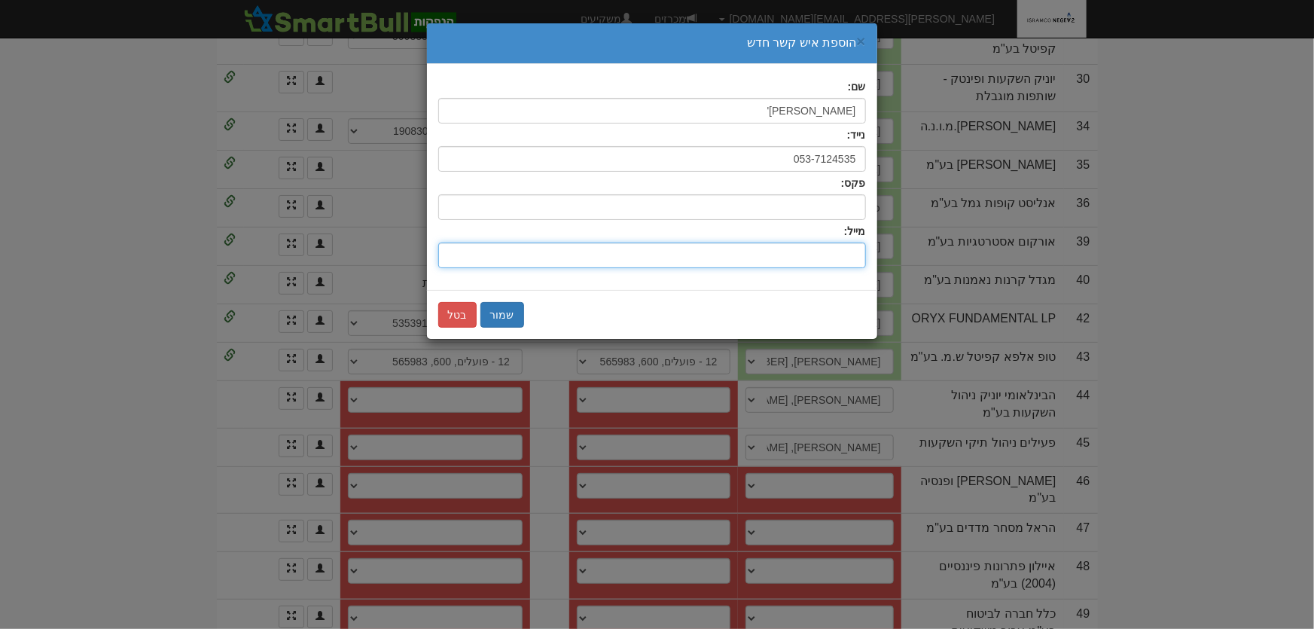
drag, startPoint x: 835, startPoint y: 245, endPoint x: 892, endPoint y: 236, distance: 57.2
click at [836, 245] on input "שם:" at bounding box center [652, 255] width 428 height 26
type input "[PERSON_NAME][EMAIL_ADDRESS][DOMAIN_NAME]"
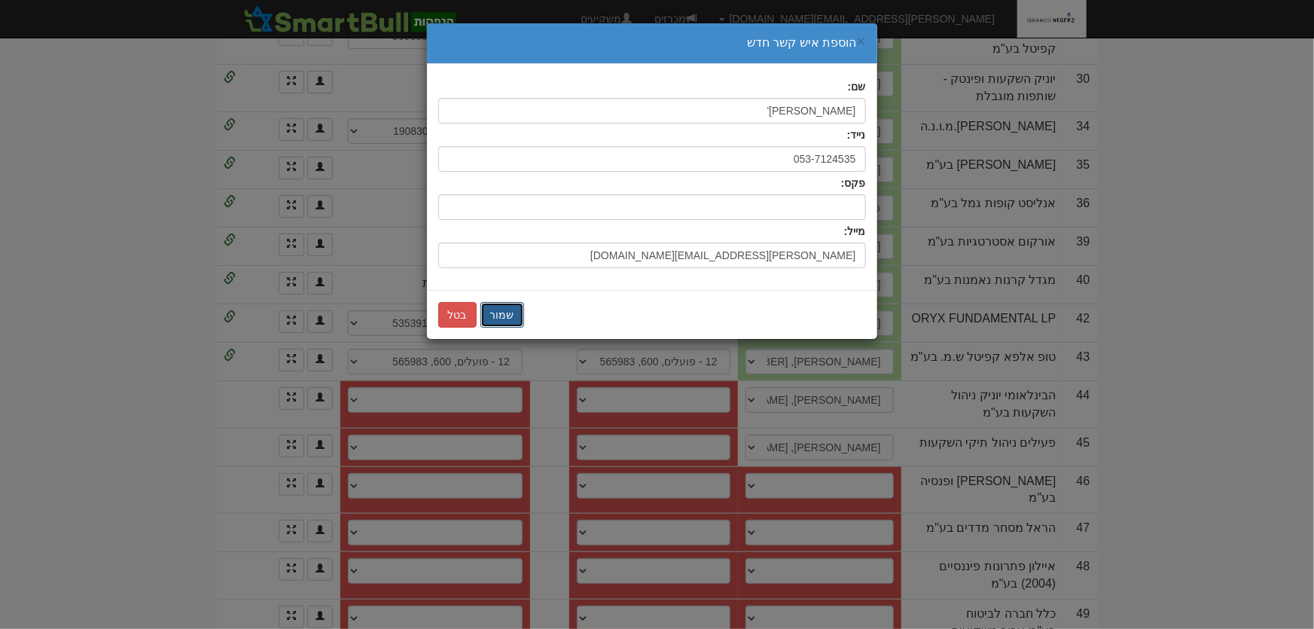
click at [502, 306] on button "שמור" at bounding box center [502, 315] width 44 height 26
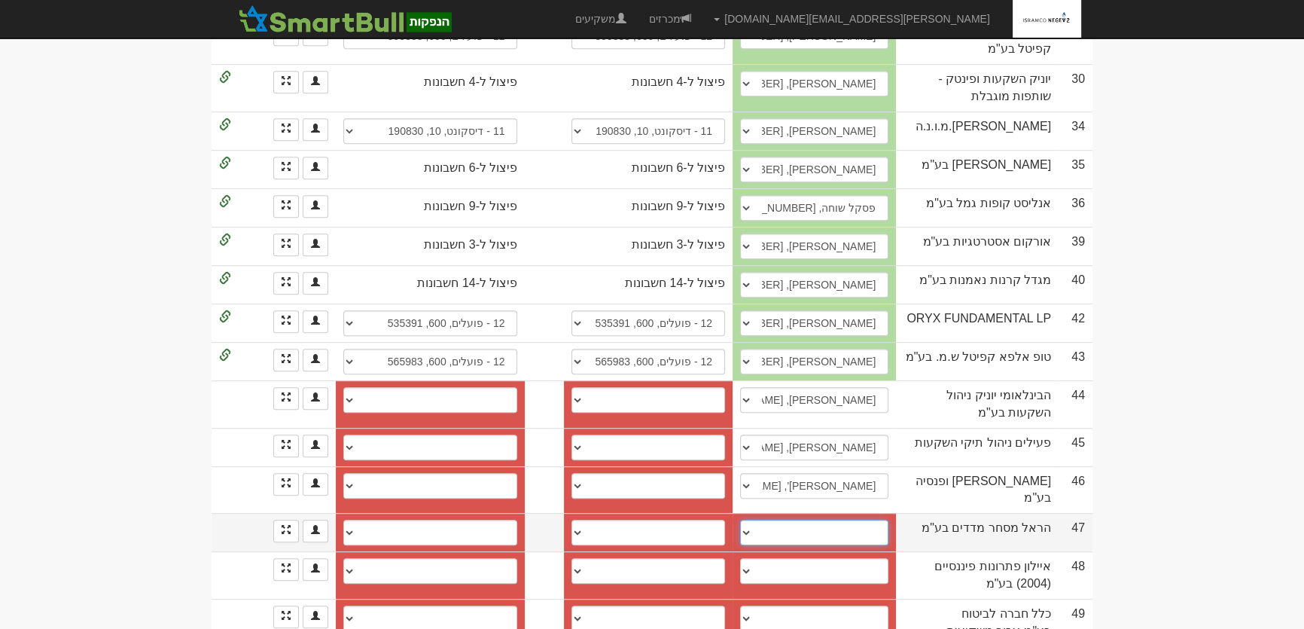
click at [843, 520] on select "[PERSON_NAME], 054-8070735, [EMAIL_ADDRESS][DOMAIN_NAME] [PERSON_NAME], [US_EMP…" at bounding box center [814, 533] width 148 height 26
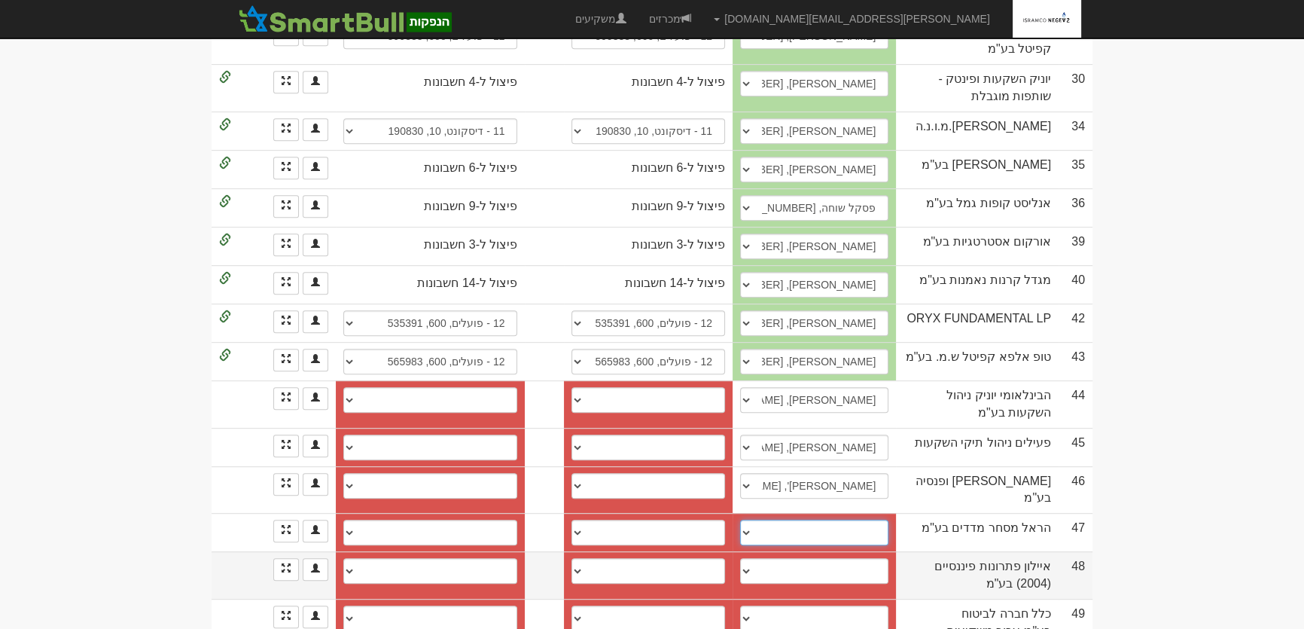
select select "67c743258e0501f6f9c7d56f"
click at [743, 520] on select "[PERSON_NAME], 054-8070735, [EMAIL_ADDRESS][DOMAIN_NAME] [PERSON_NAME], [US_EMP…" at bounding box center [814, 533] width 148 height 26
click at [866, 558] on select "[PERSON_NAME], 054-7388533, [PERSON_NAME][EMAIL_ADDRESS][DOMAIN_NAME] [PERSON_N…" at bounding box center [814, 571] width 148 height 26
select select "661ebc7ac4c2df5dbb0489bb"
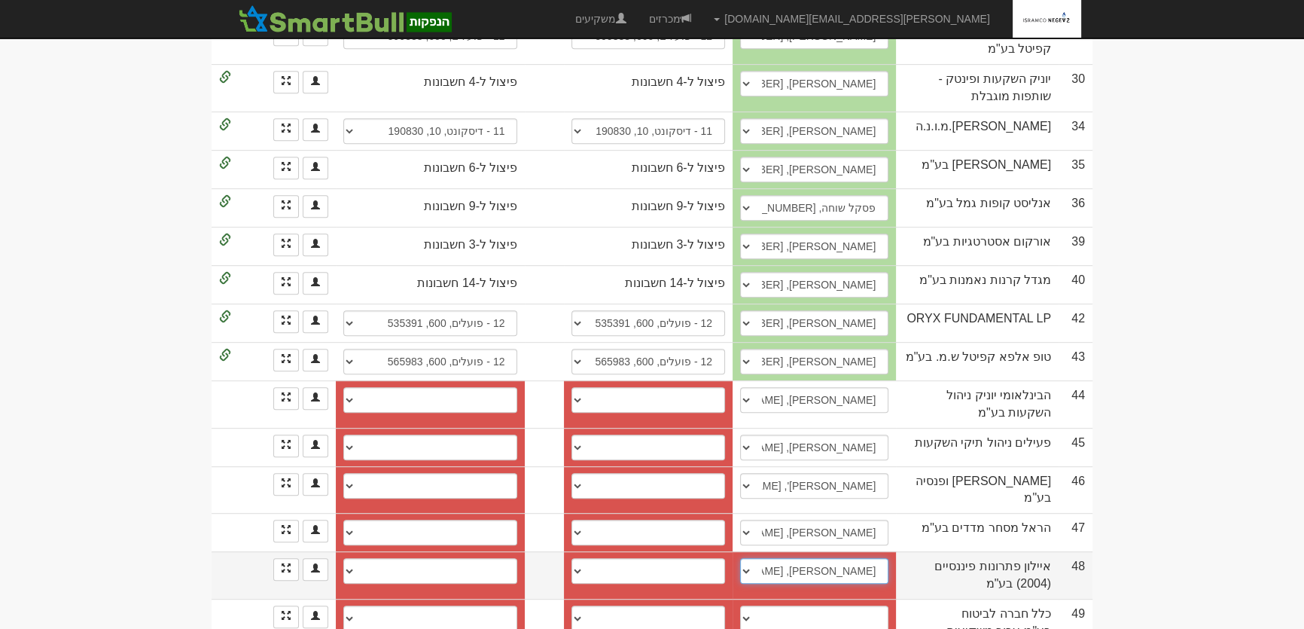
click at [743, 558] on select "[PERSON_NAME], 054-7388533, [PERSON_NAME][EMAIL_ADDRESS][DOMAIN_NAME] [PERSON_N…" at bounding box center [814, 571] width 148 height 26
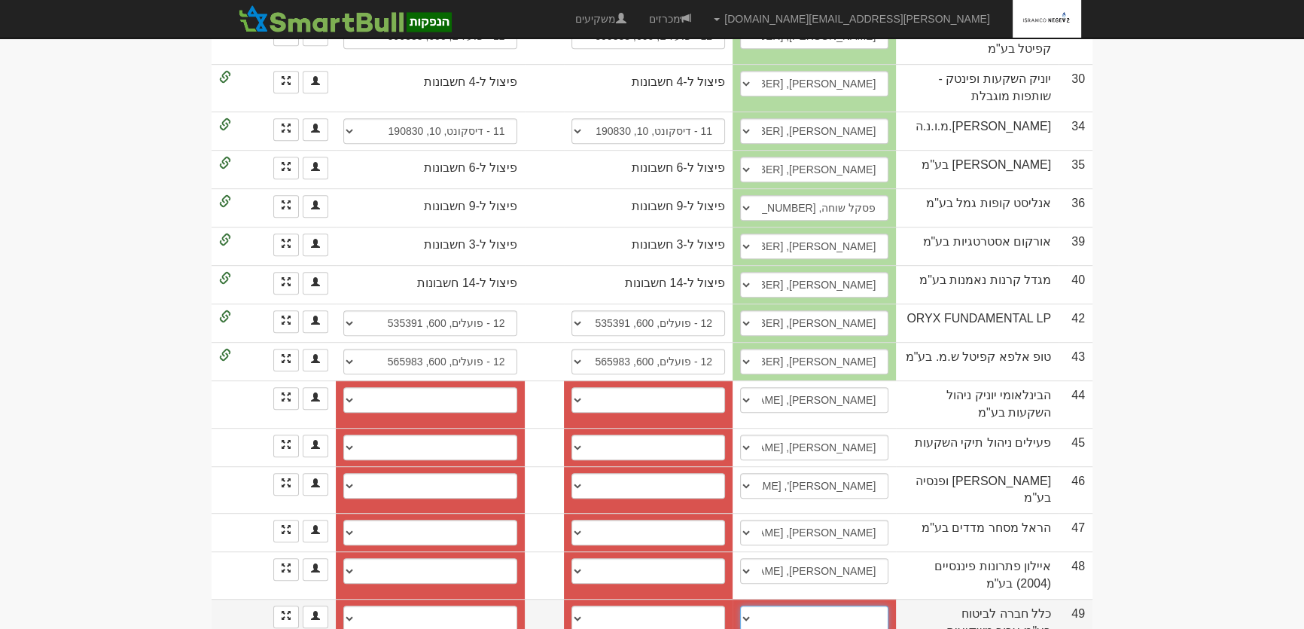
click at [871, 605] on select "קטי ברכה, 0546557155, kettyb@clal-ins.co.il ליאור מאיר, 054-2560002, liormei@cl…" at bounding box center [814, 618] width 148 height 26
select select "68c82ba8558689eedc882f24"
click at [743, 605] on select "קטי ברכה, 0546557155, kettyb@clal-ins.co.il ליאור מאיר, 054-2560002, liormei@cl…" at bounding box center [814, 618] width 148 height 26
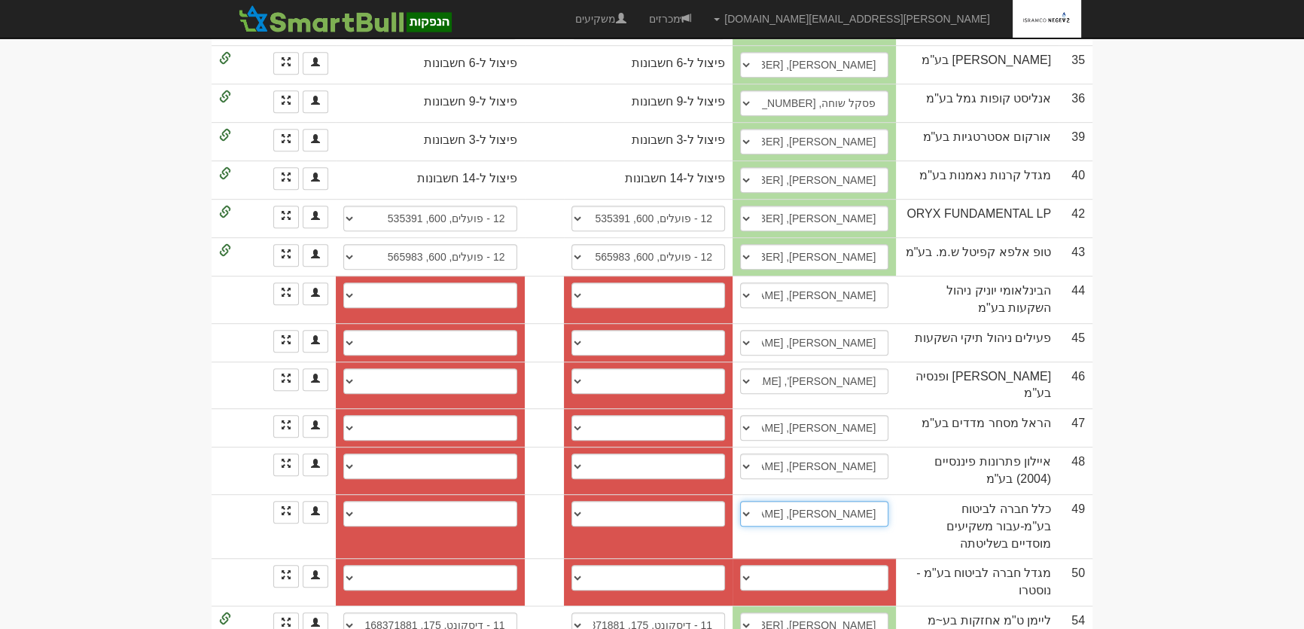
scroll to position [1163, 0]
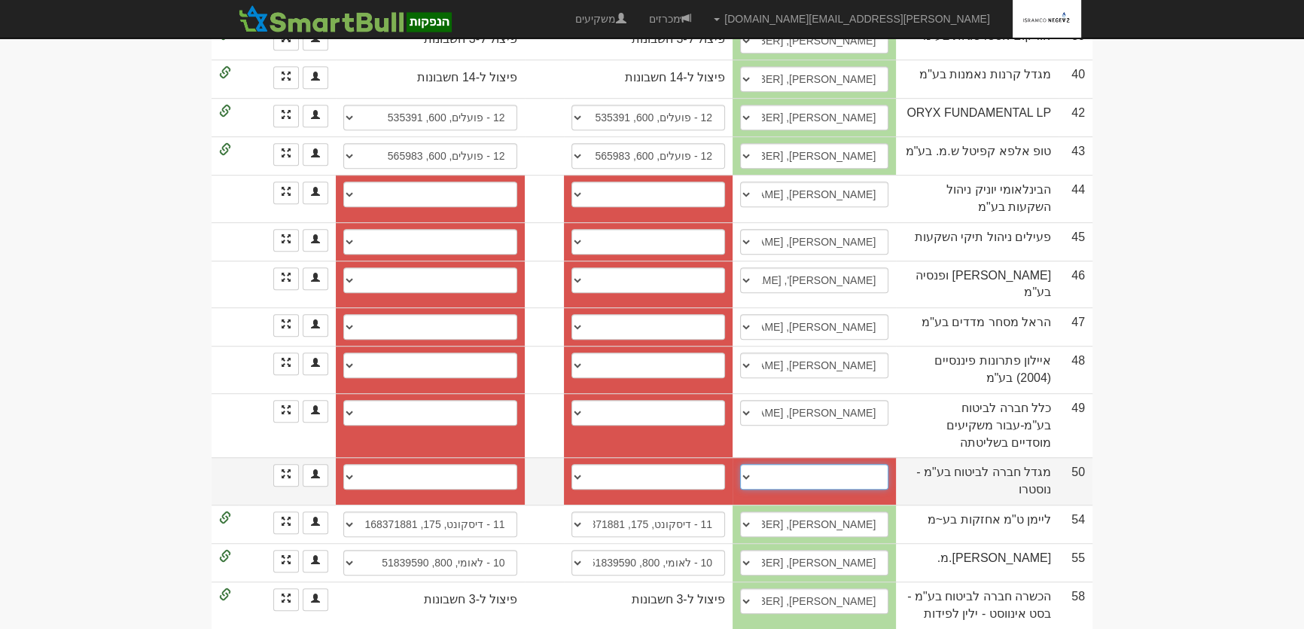
click at [864, 464] on select "מיכאל נבות, 0547404349, michaeln@migdal.co.il שי בנישו, 054-4297173, shayben@mi…" at bounding box center [814, 477] width 148 height 26
select select "62c5ce3dccd48703b770f8fc"
click at [743, 464] on select "מיכאל נבות, 0547404349, michaeln@migdal.co.il שי בנישו, 054-4297173, shayben@mi…" at bounding box center [814, 477] width 148 height 26
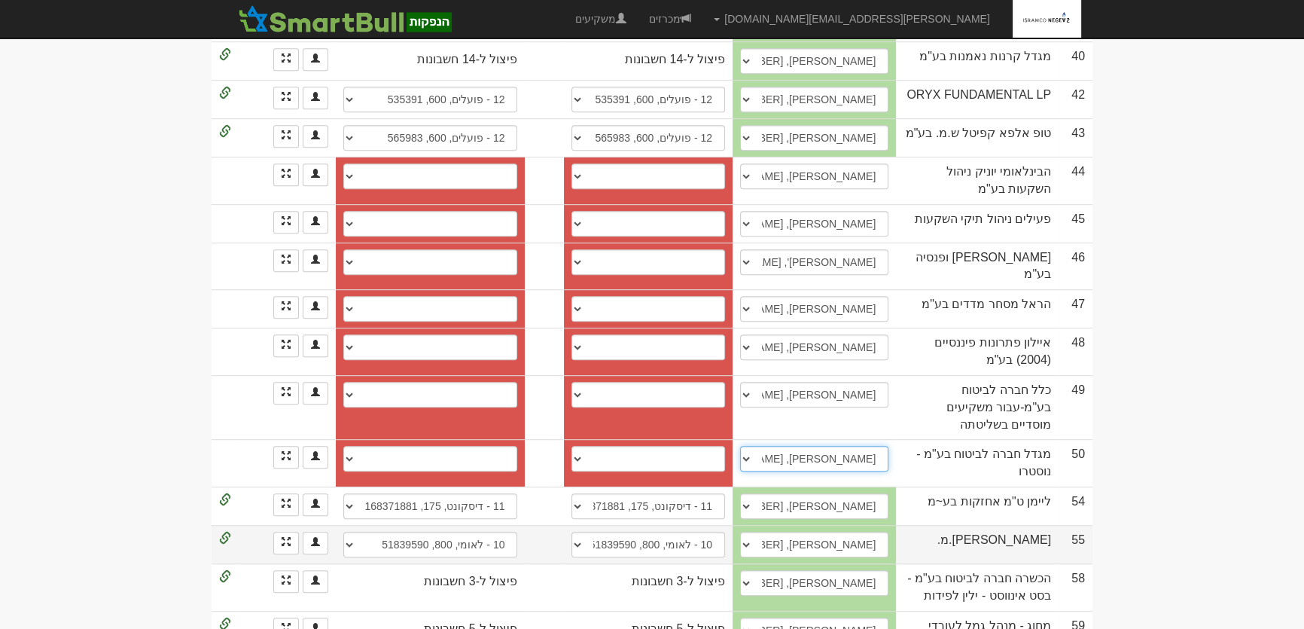
scroll to position [1190, 0]
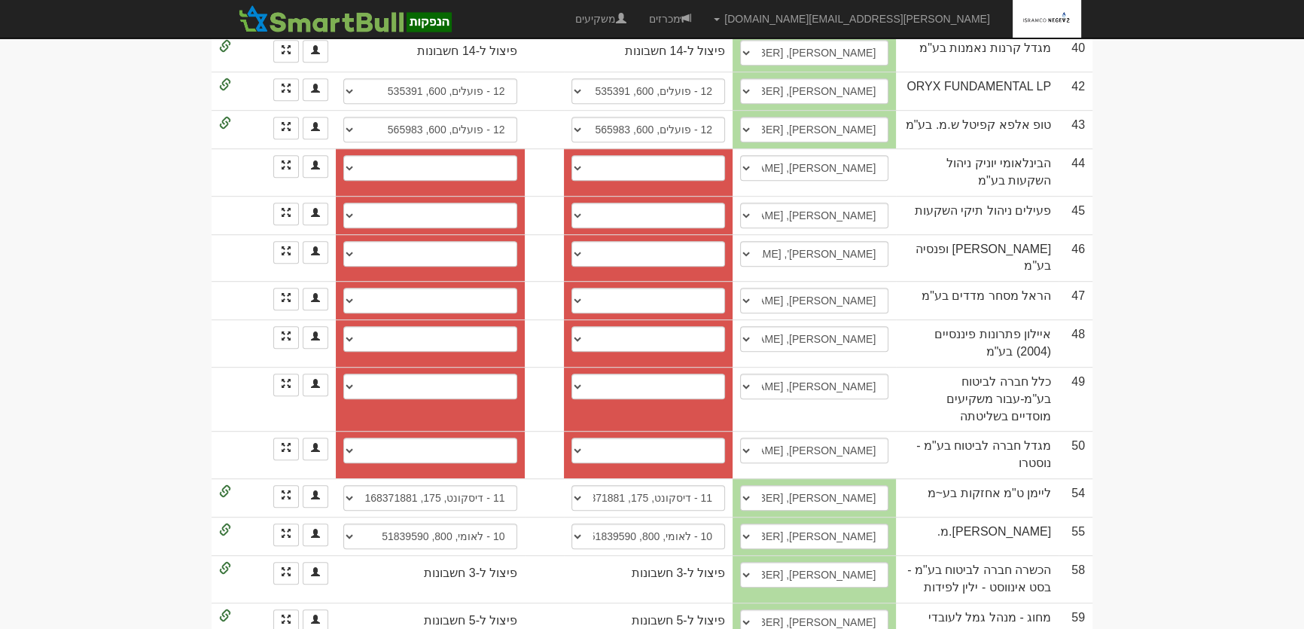
select select "6491d9683cd1b45cfd7a5f46"
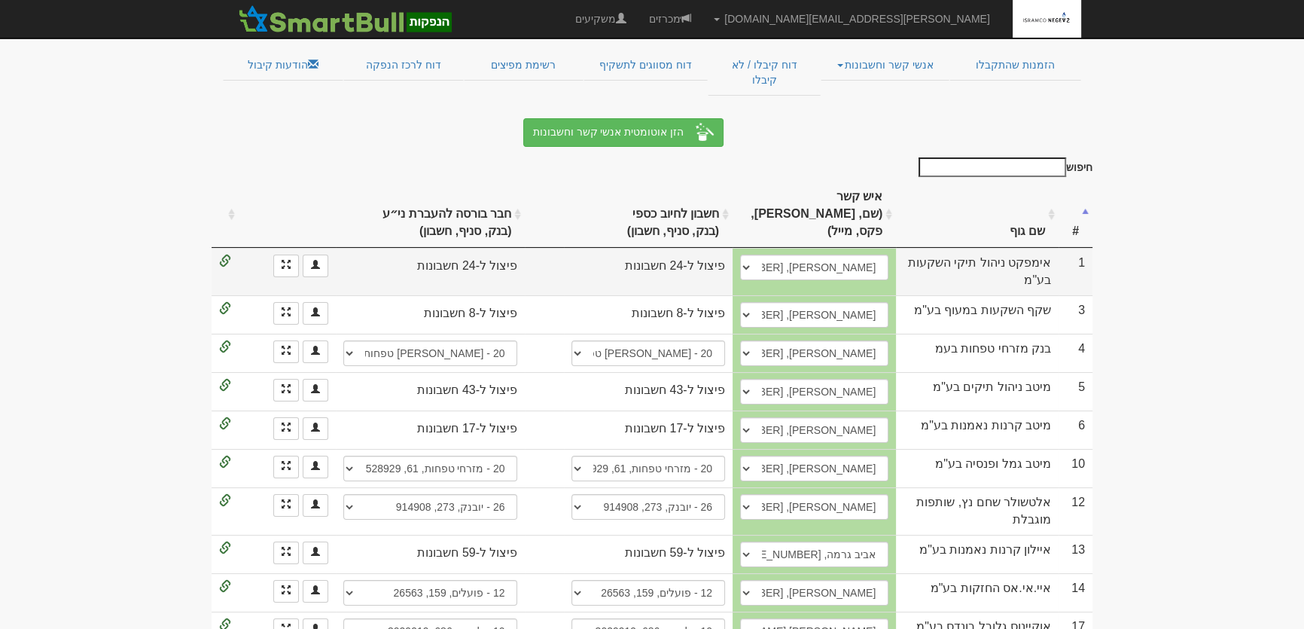
scroll to position [0, 0]
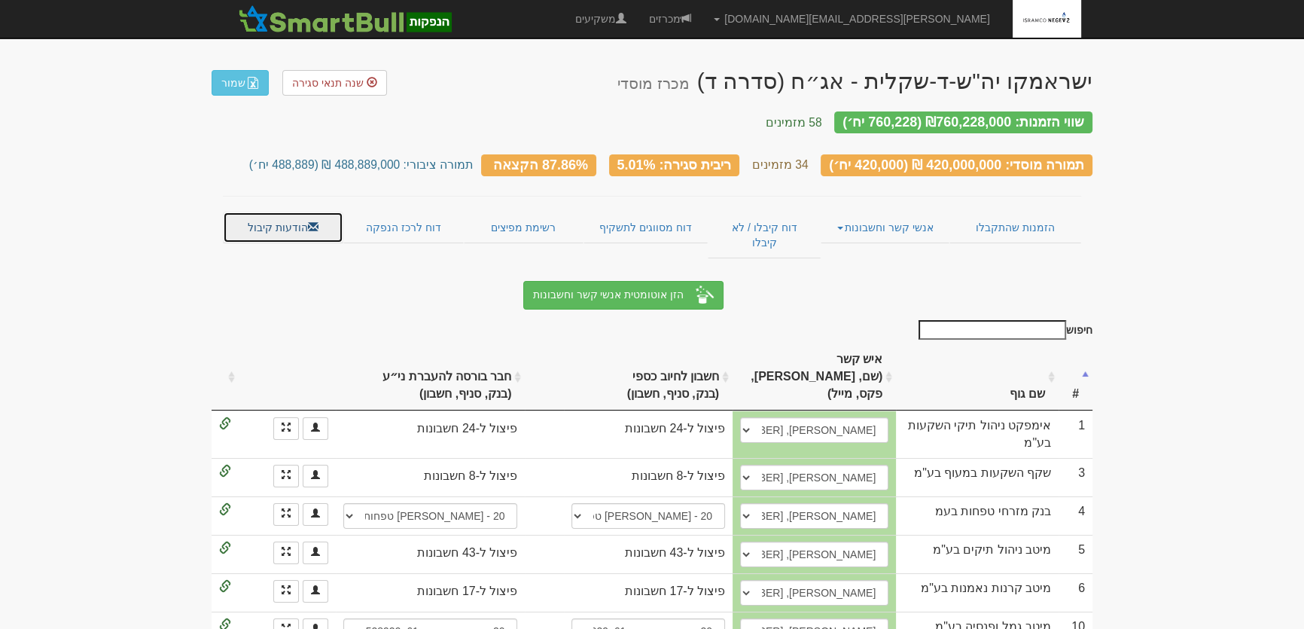
click at [277, 212] on link "הודעות קיבול" at bounding box center [283, 228] width 120 height 32
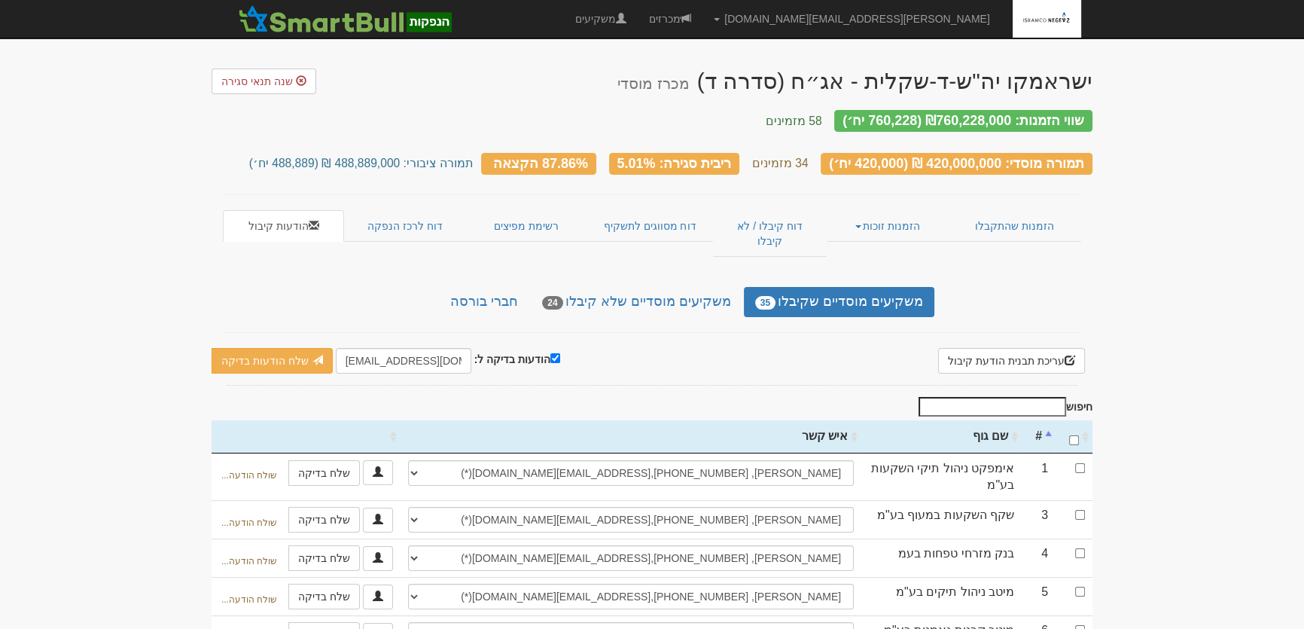
drag, startPoint x: 1072, startPoint y: 406, endPoint x: 1066, endPoint y: 416, distance: 11.5
click at [1073, 420] on th "\a : activate to sort column ascending" at bounding box center [1074, 436] width 37 height 33
click at [550, 353] on input "הודעות בדיקה ל:" at bounding box center [555, 358] width 10 height 10
checkbox input "false"
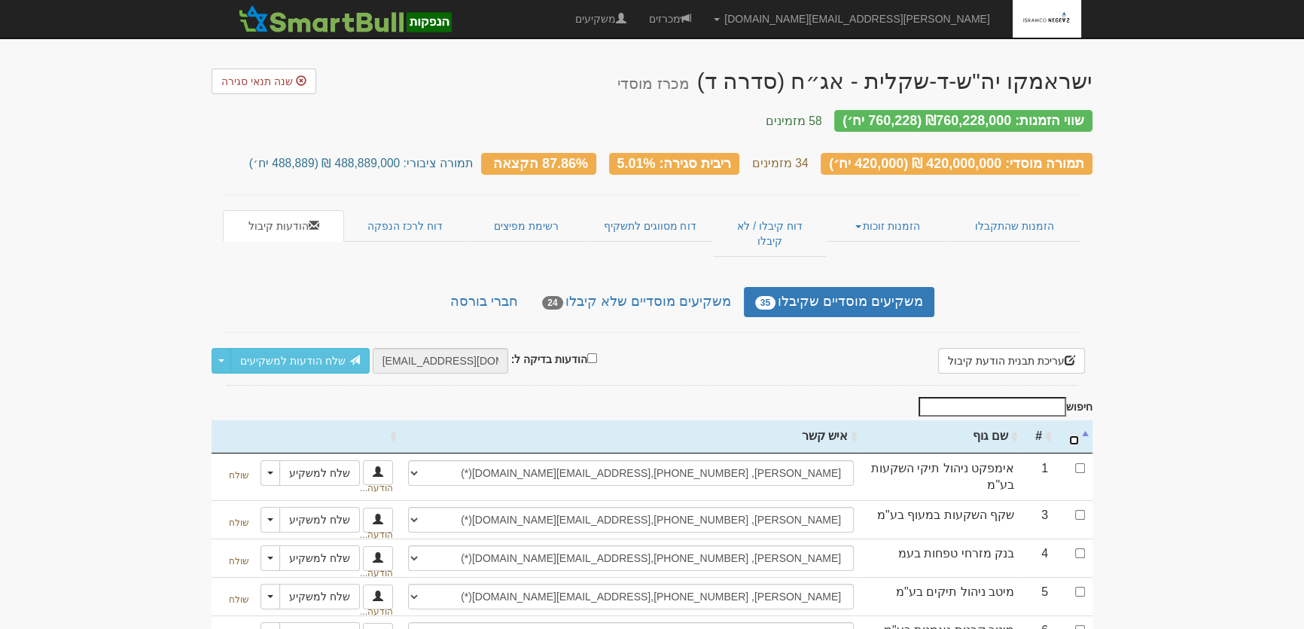
click at [1071, 435] on input "\a : activate to sort column descending" at bounding box center [1074, 440] width 10 height 10
checkbox input "true"
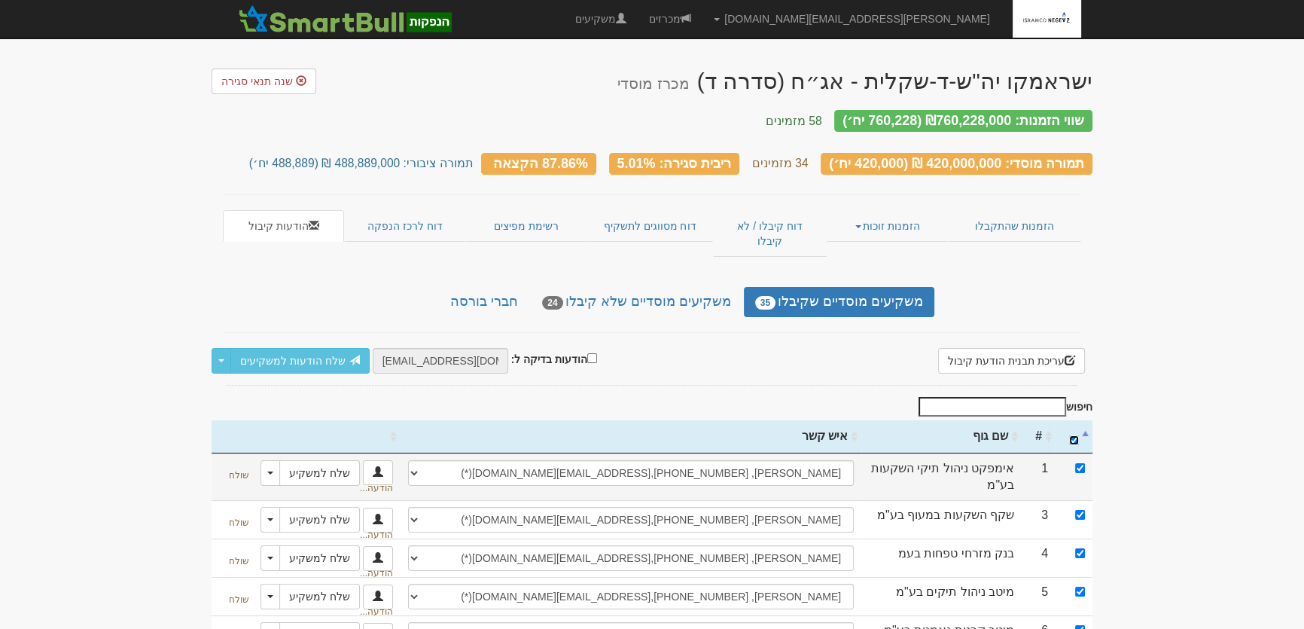
checkbox input "true"
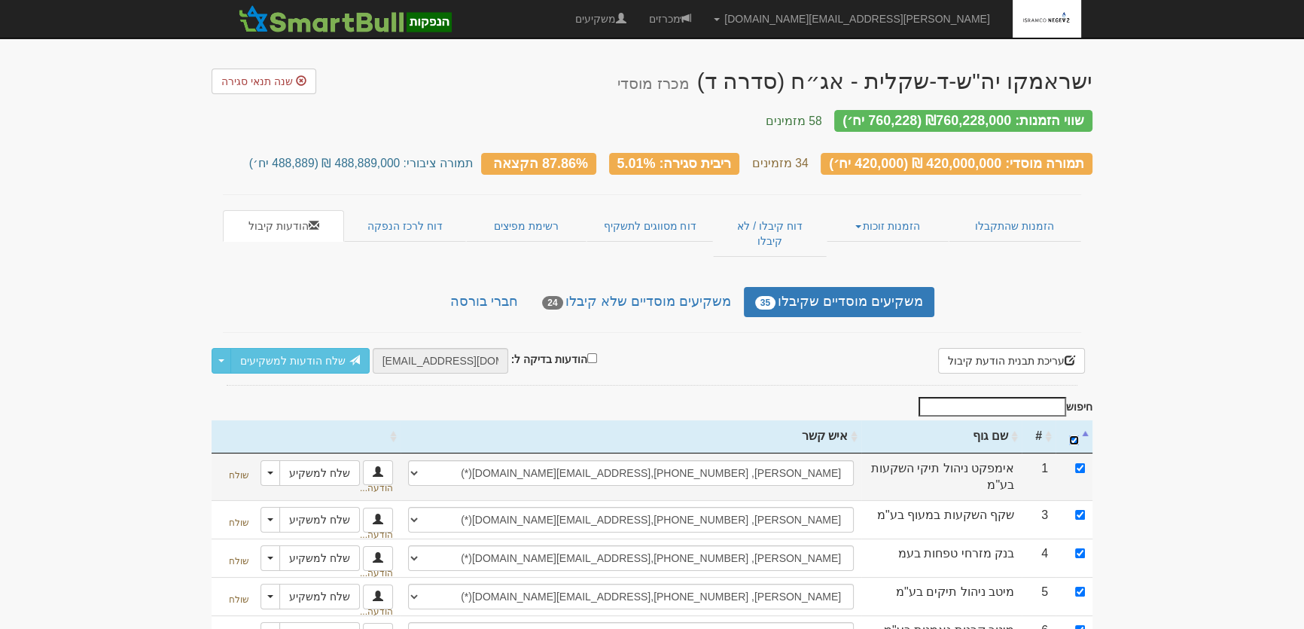
checkbox input "true"
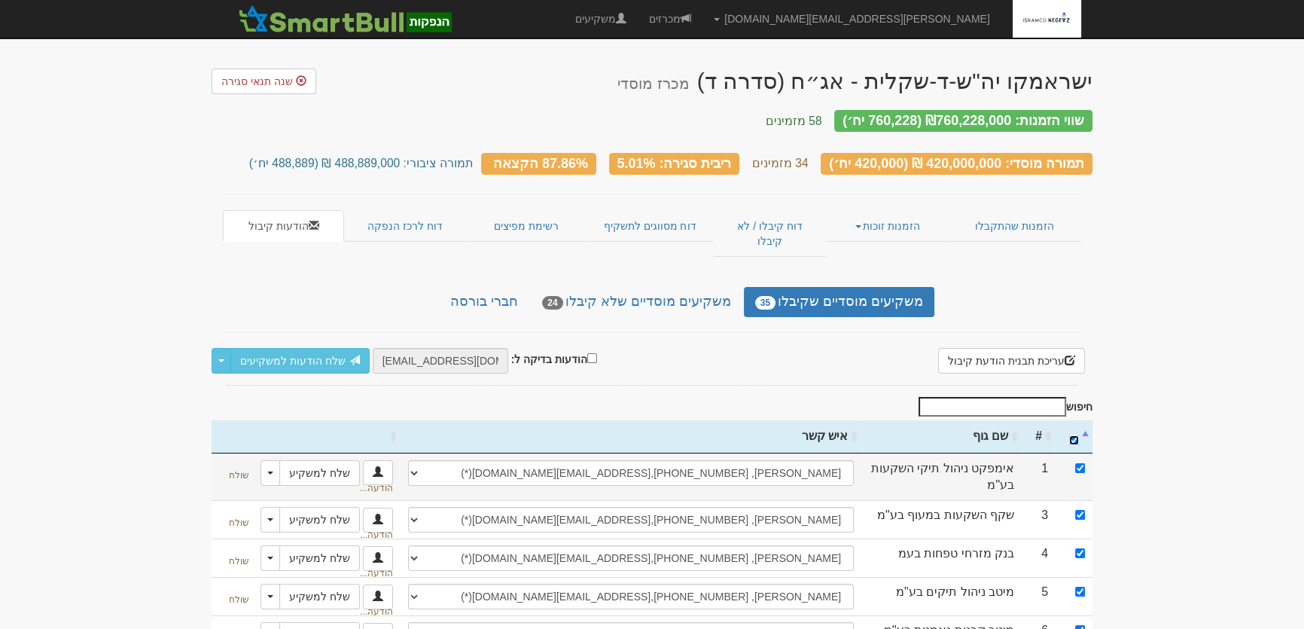
checkbox input "true"
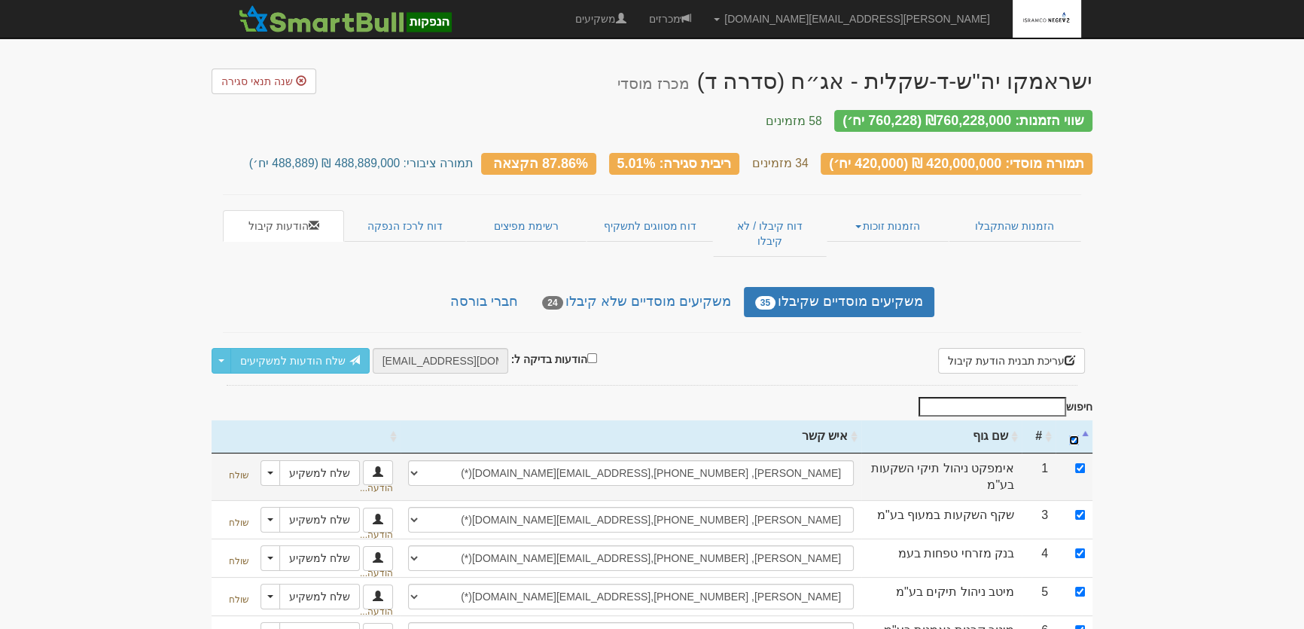
checkbox input "true"
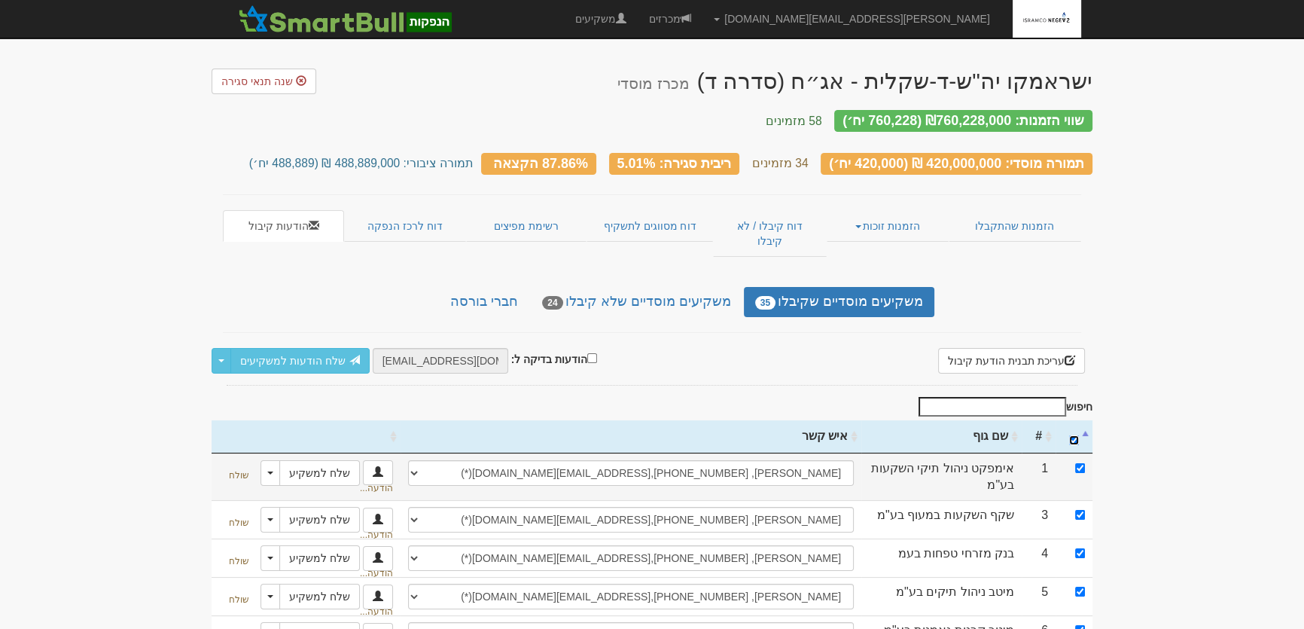
checkbox input "true"
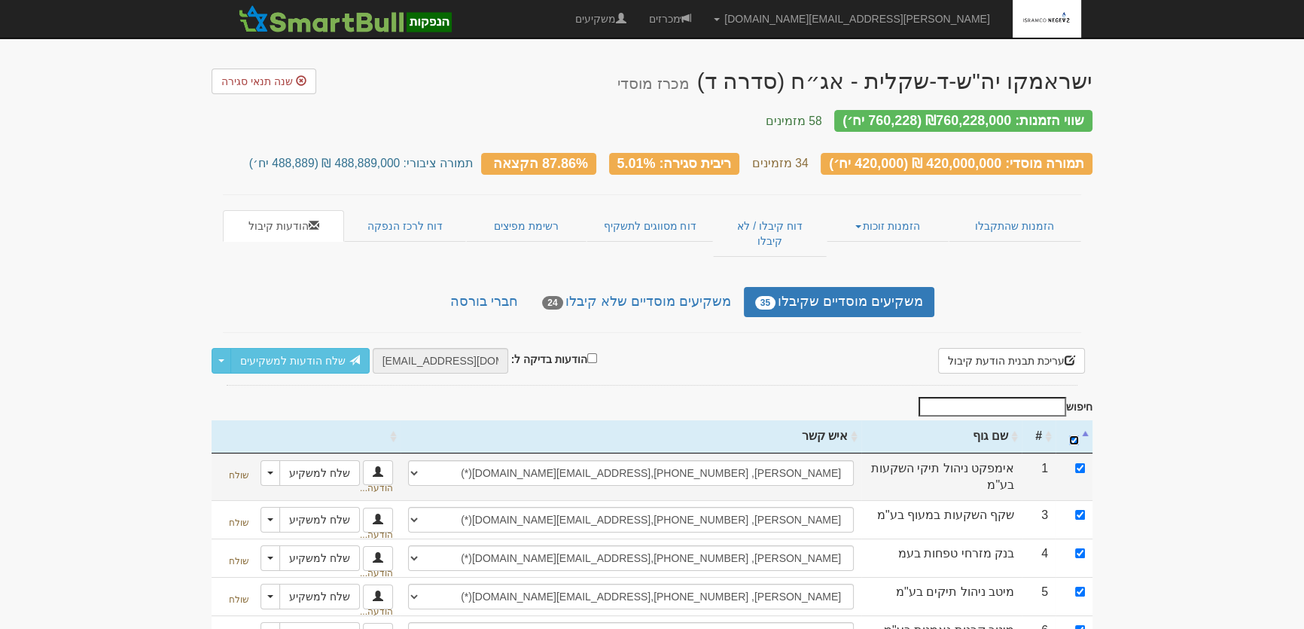
checkbox input "true"
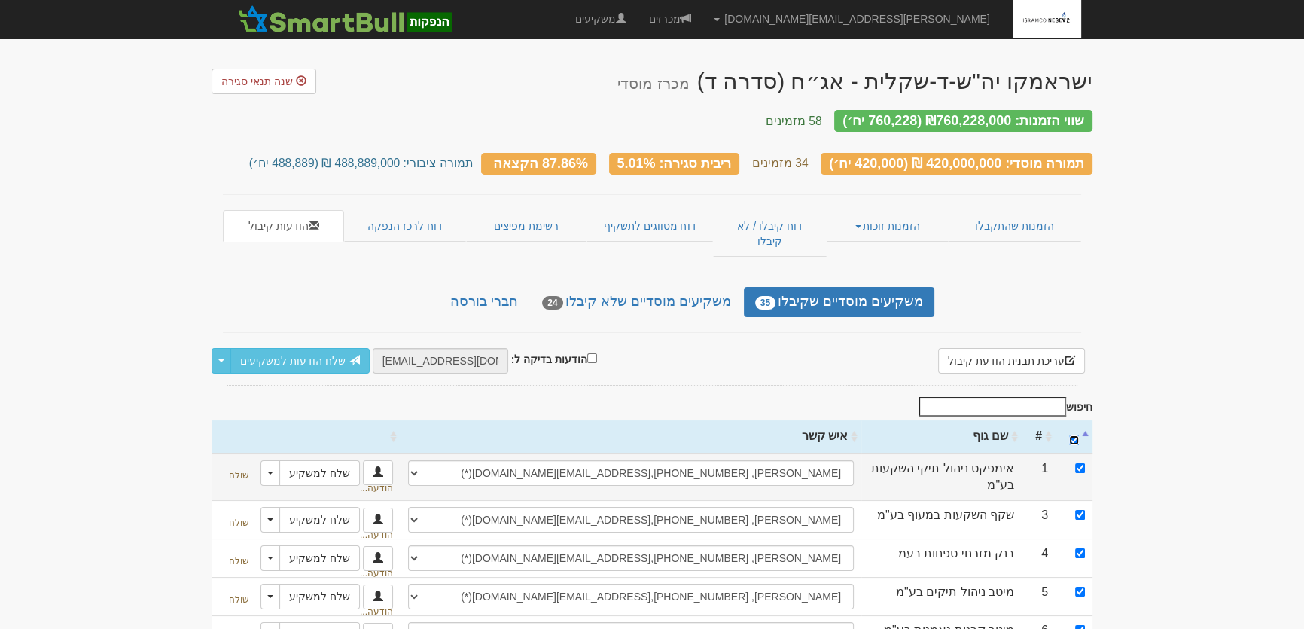
checkbox input "true"
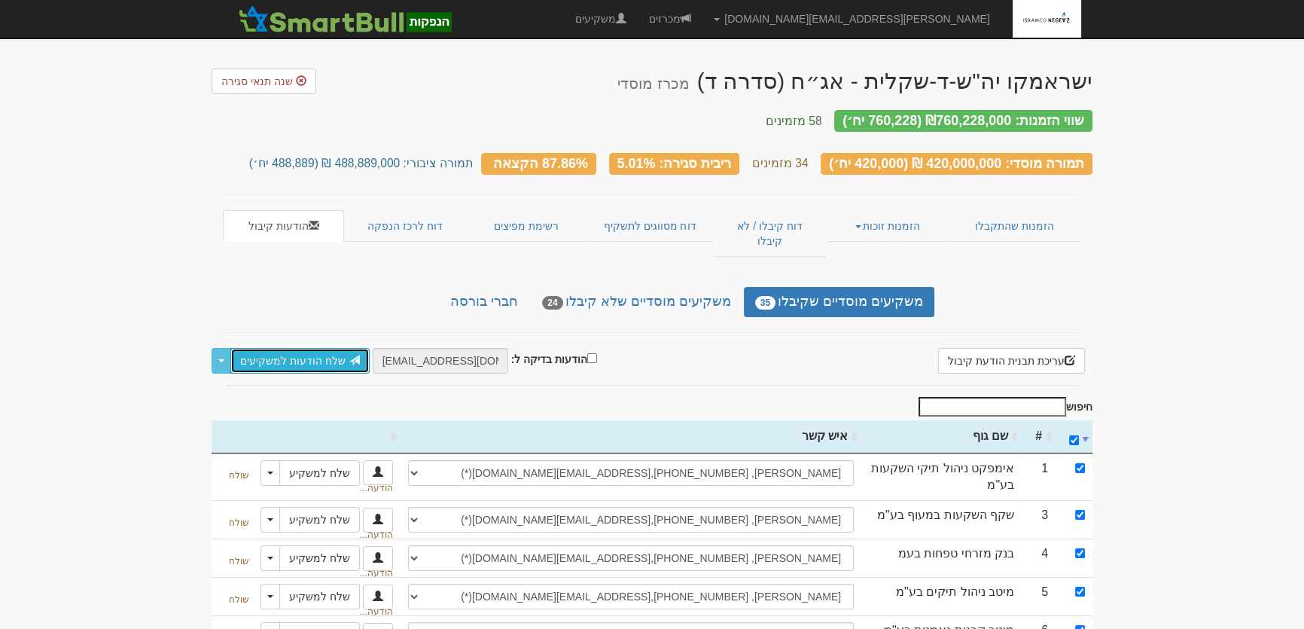
click at [266, 348] on link "שלח הודעות למשקיעים" at bounding box center [299, 361] width 139 height 26
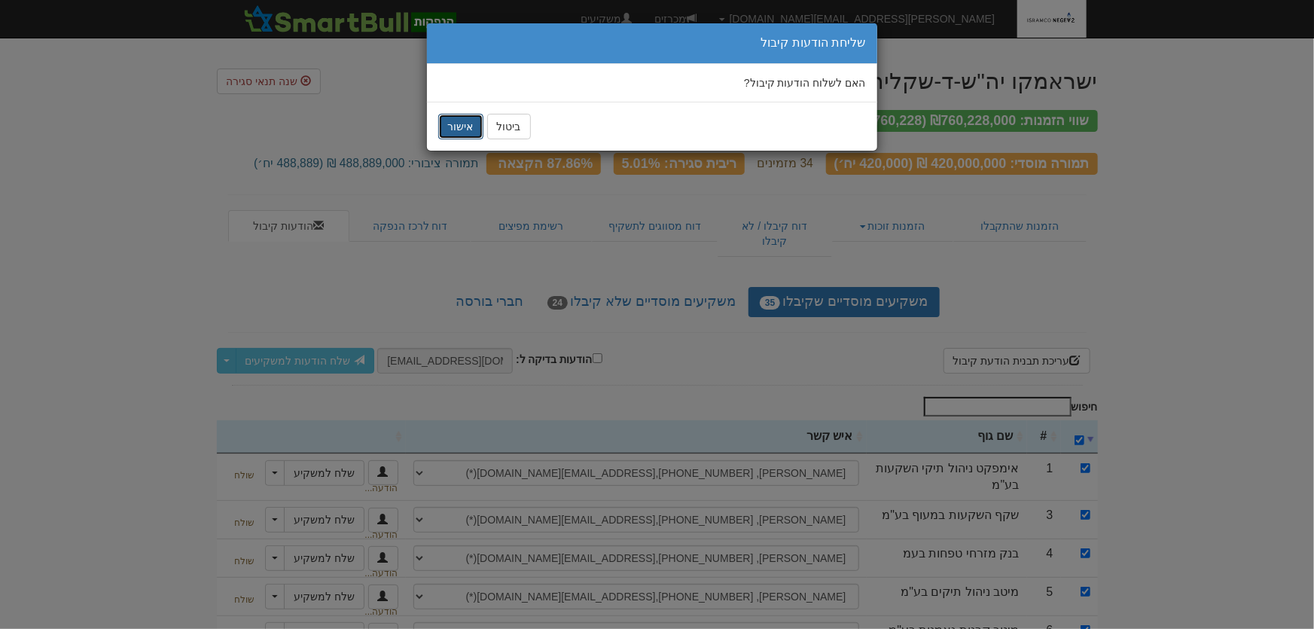
click at [452, 127] on button "אישור" at bounding box center [460, 127] width 45 height 26
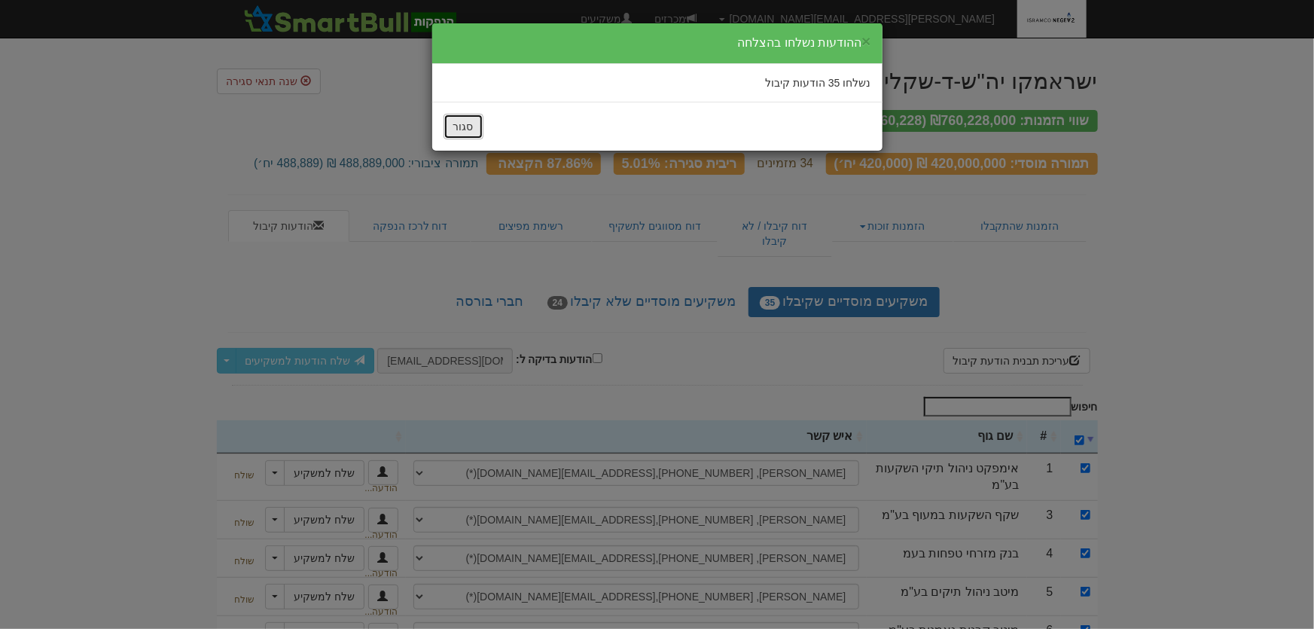
click at [452, 127] on button "סגור" at bounding box center [464, 127] width 40 height 26
